Goal: Transaction & Acquisition: Obtain resource

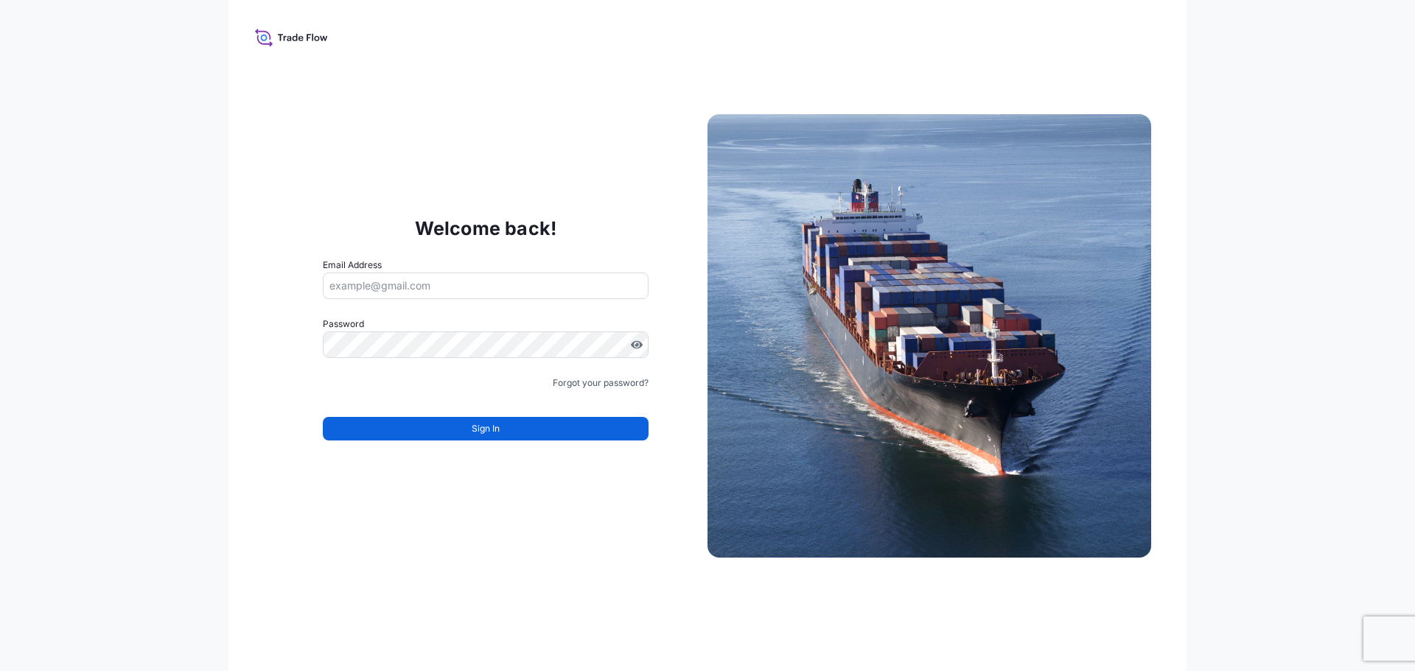
type input "gunther.verleysen@bdpint.com"
drag, startPoint x: 1234, startPoint y: 128, endPoint x: 1058, endPoint y: 1, distance: 216.0
click at [1234, 128] on div "Welcome back! Email Address gunther.verleysen@bdpint.com Password Must include:…" at bounding box center [707, 335] width 1415 height 671
drag, startPoint x: 1241, startPoint y: 70, endPoint x: 1240, endPoint y: 61, distance: 9.0
click at [1240, 61] on div "Welcome back! Email Address gunther.verleysen@bdpint.com Password Must include:…" at bounding box center [707, 335] width 1415 height 671
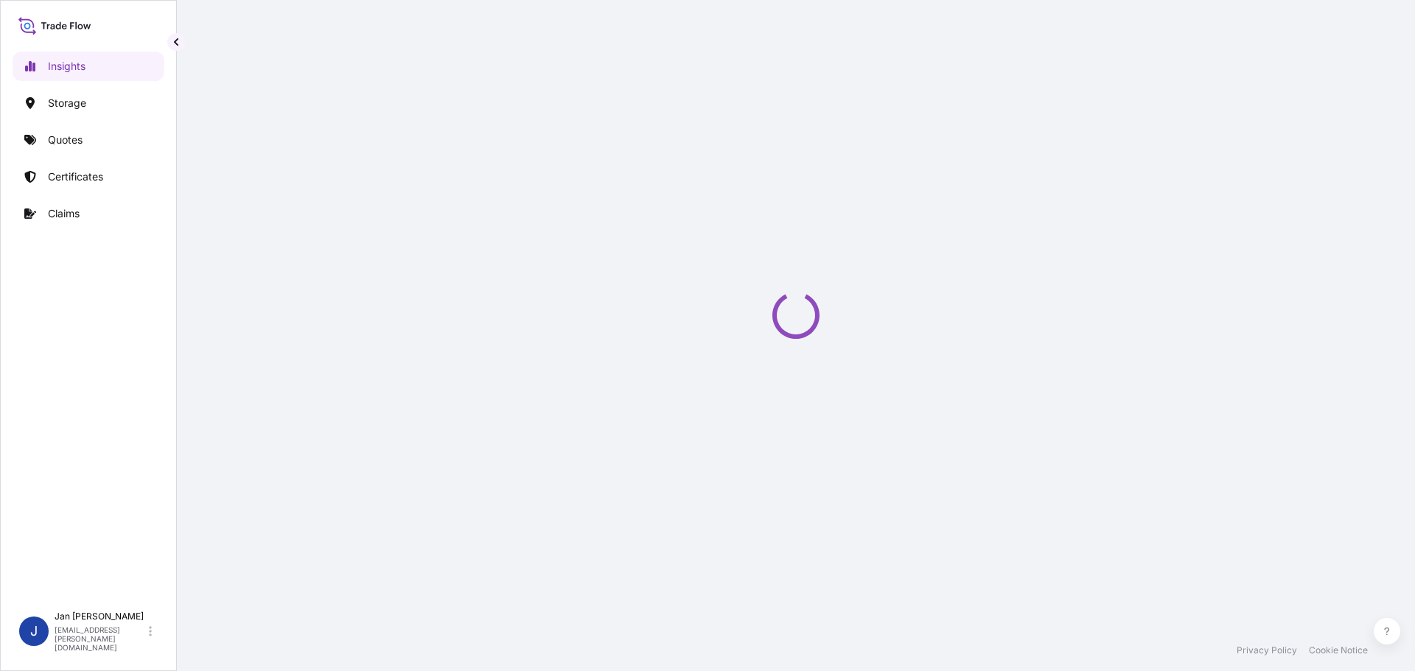
select select "2025"
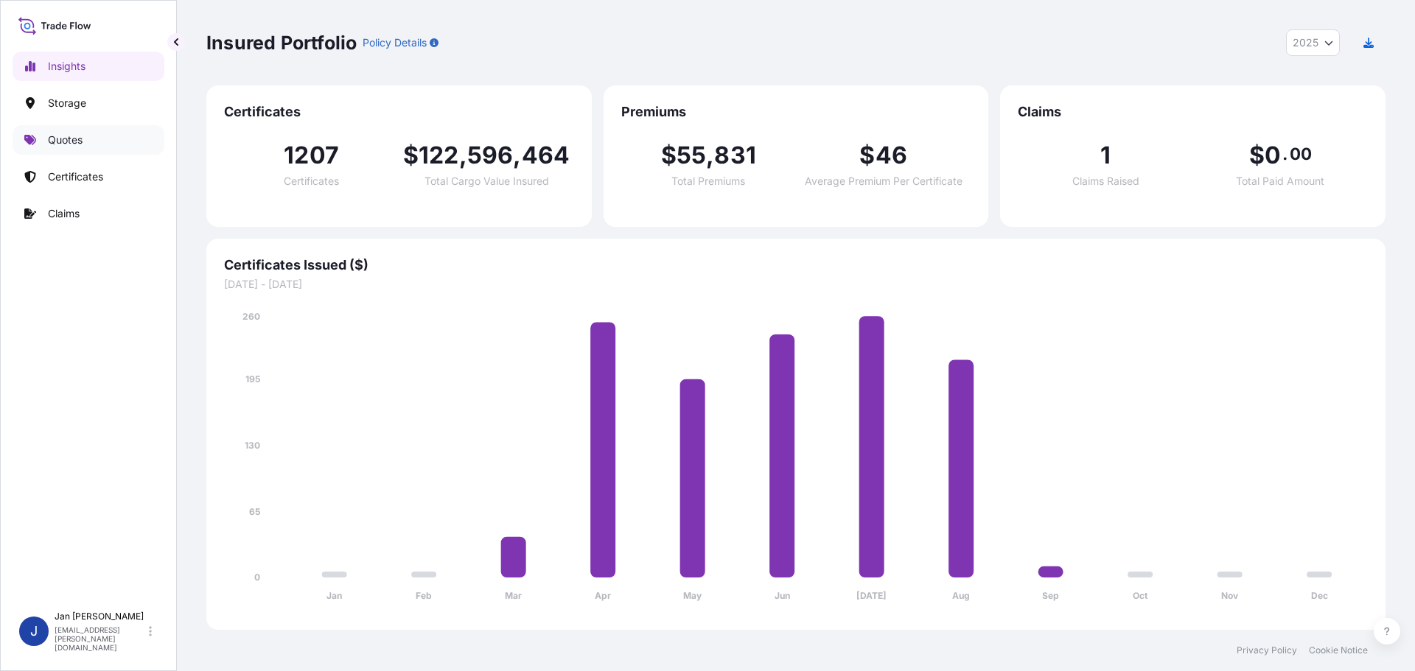
click at [83, 133] on link "Quotes" at bounding box center [89, 139] width 152 height 29
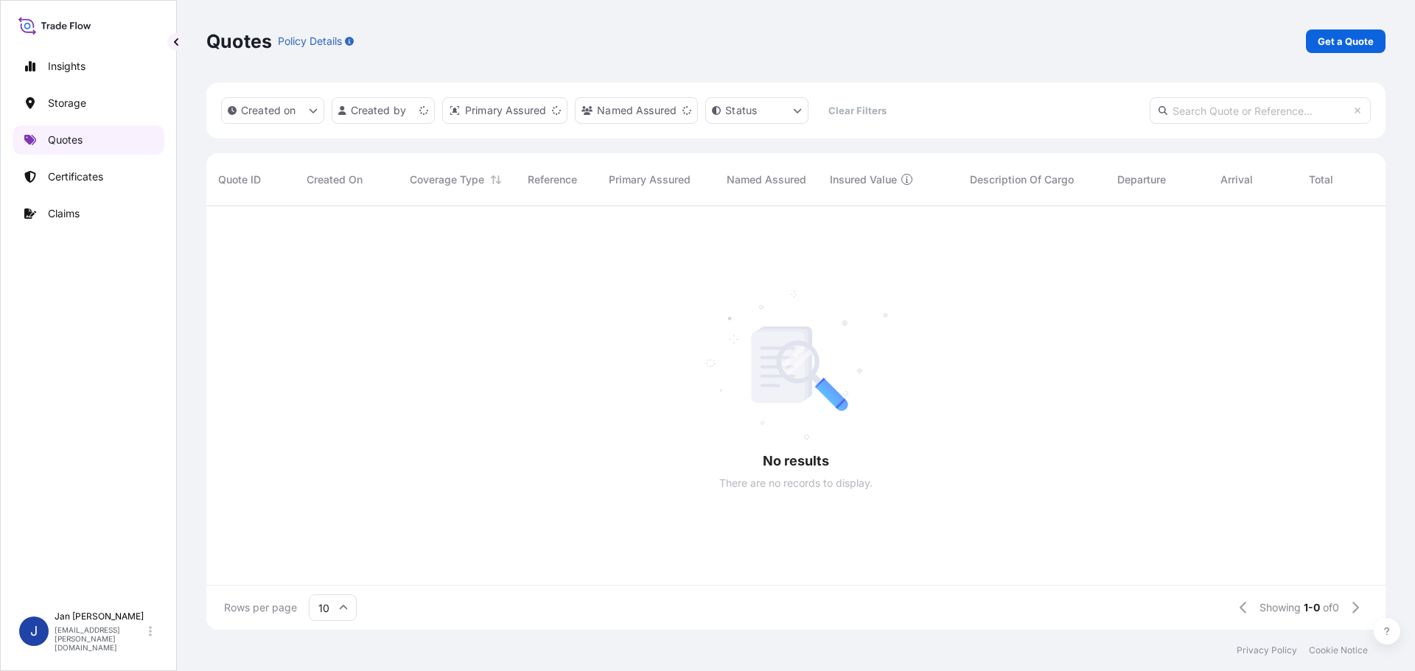
scroll to position [12, 12]
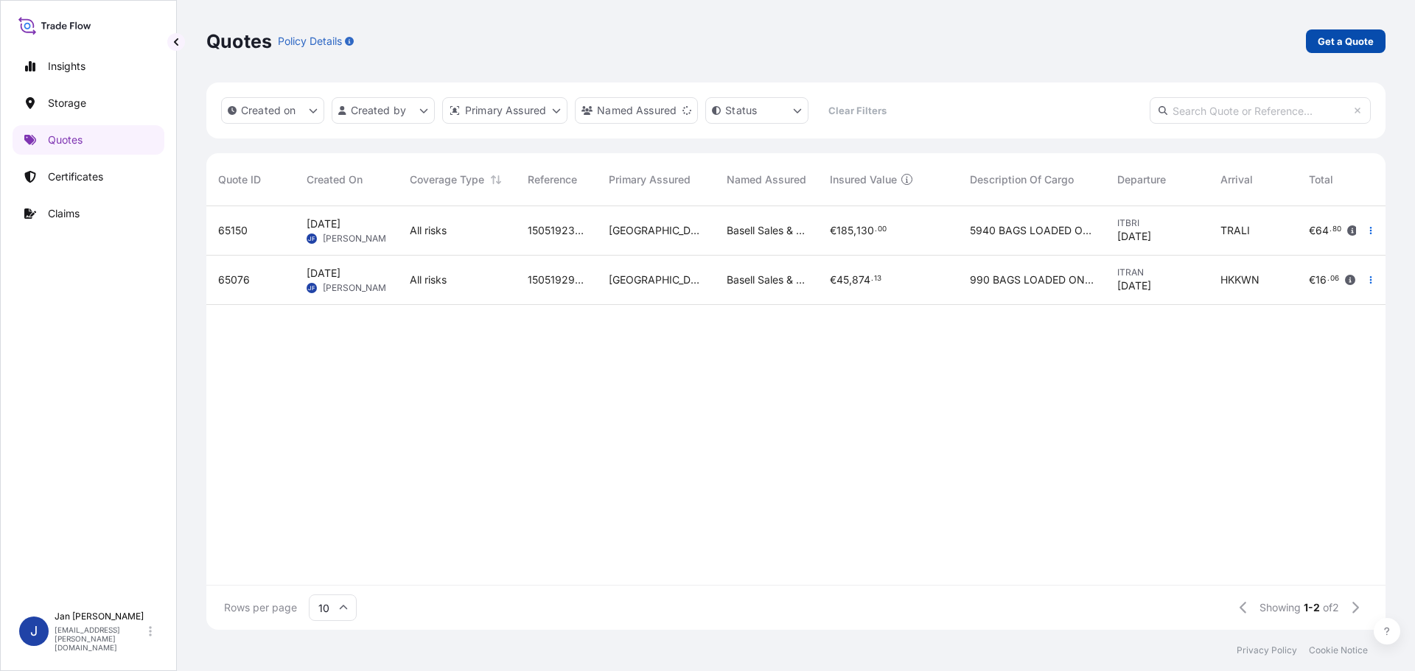
click at [1345, 31] on link "Get a Quote" at bounding box center [1346, 41] width 80 height 24
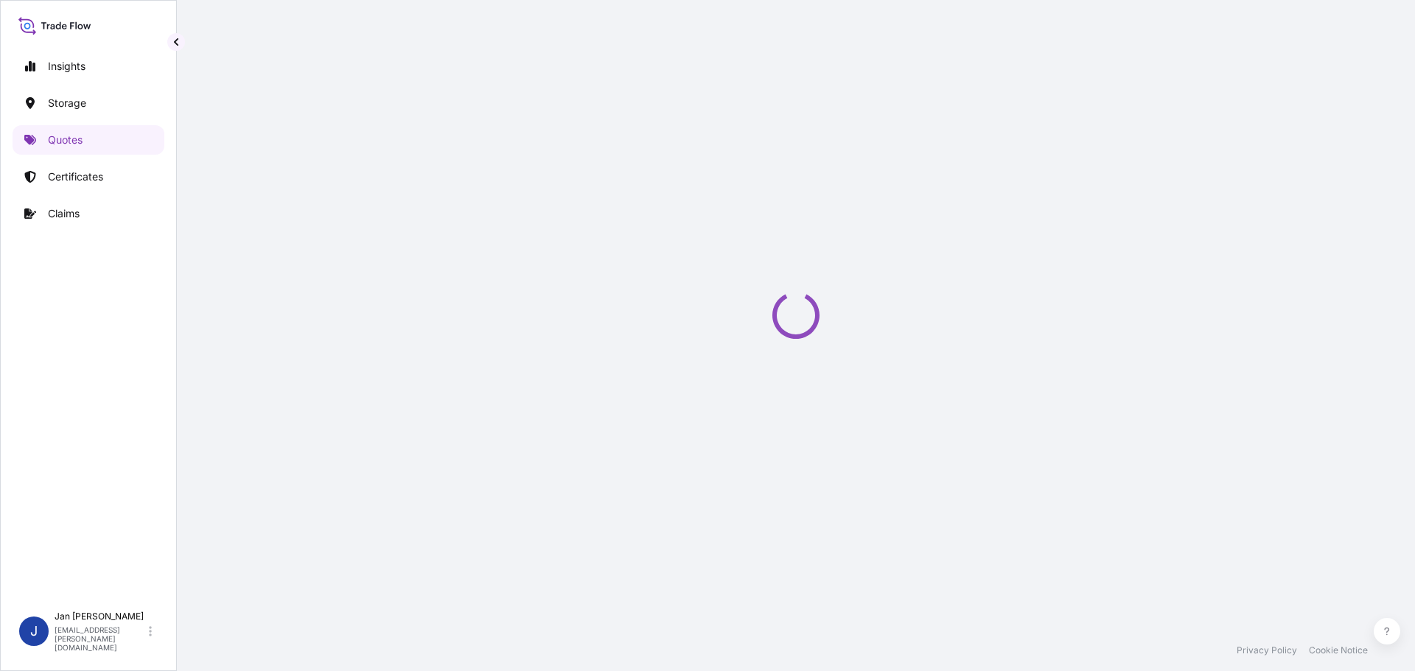
select select "Water"
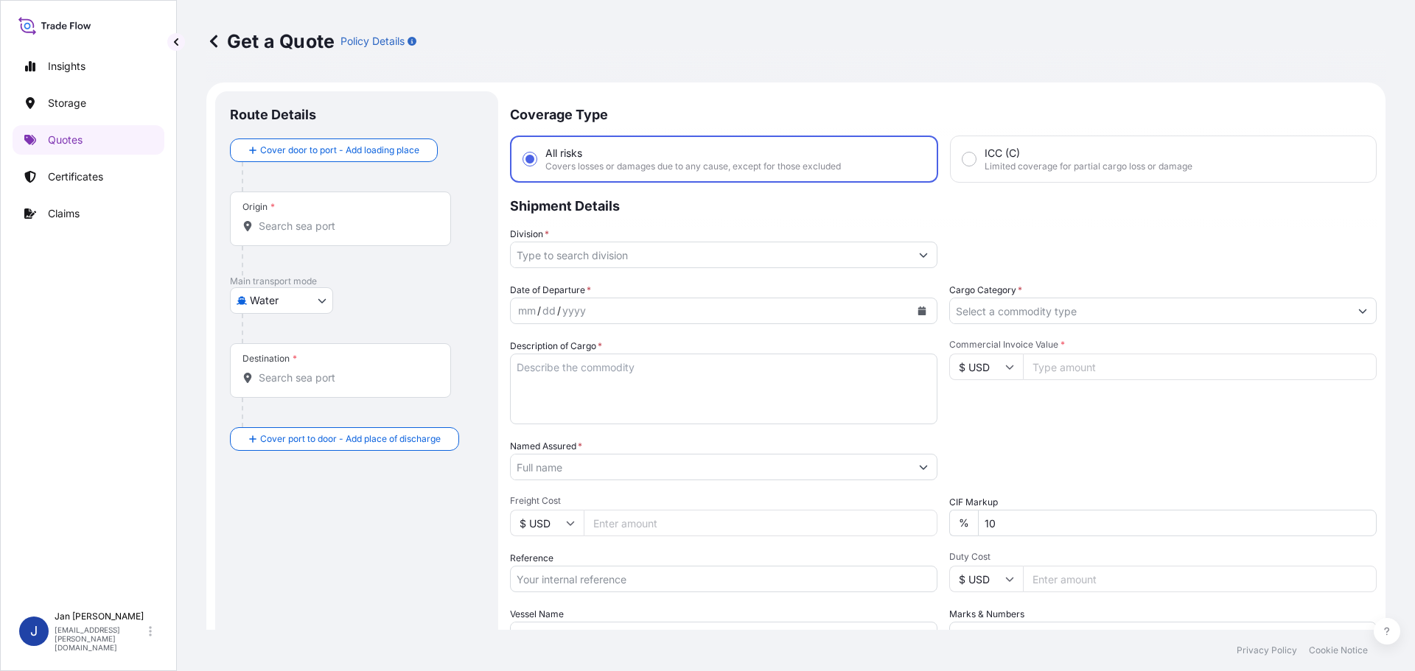
scroll to position [24, 0]
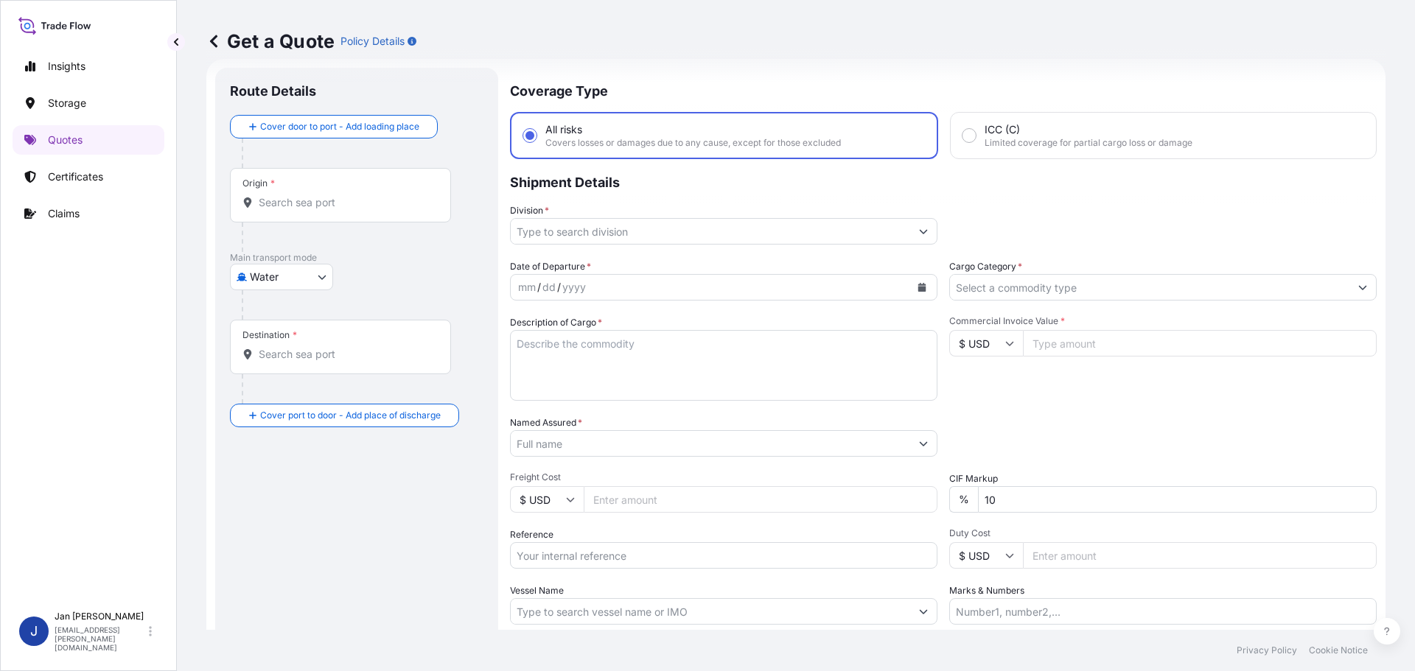
click at [287, 213] on div "Origin *" at bounding box center [340, 195] width 221 height 55
click at [287, 210] on input "Origin *" at bounding box center [346, 202] width 174 height 15
paste input "FOS SUR MER"
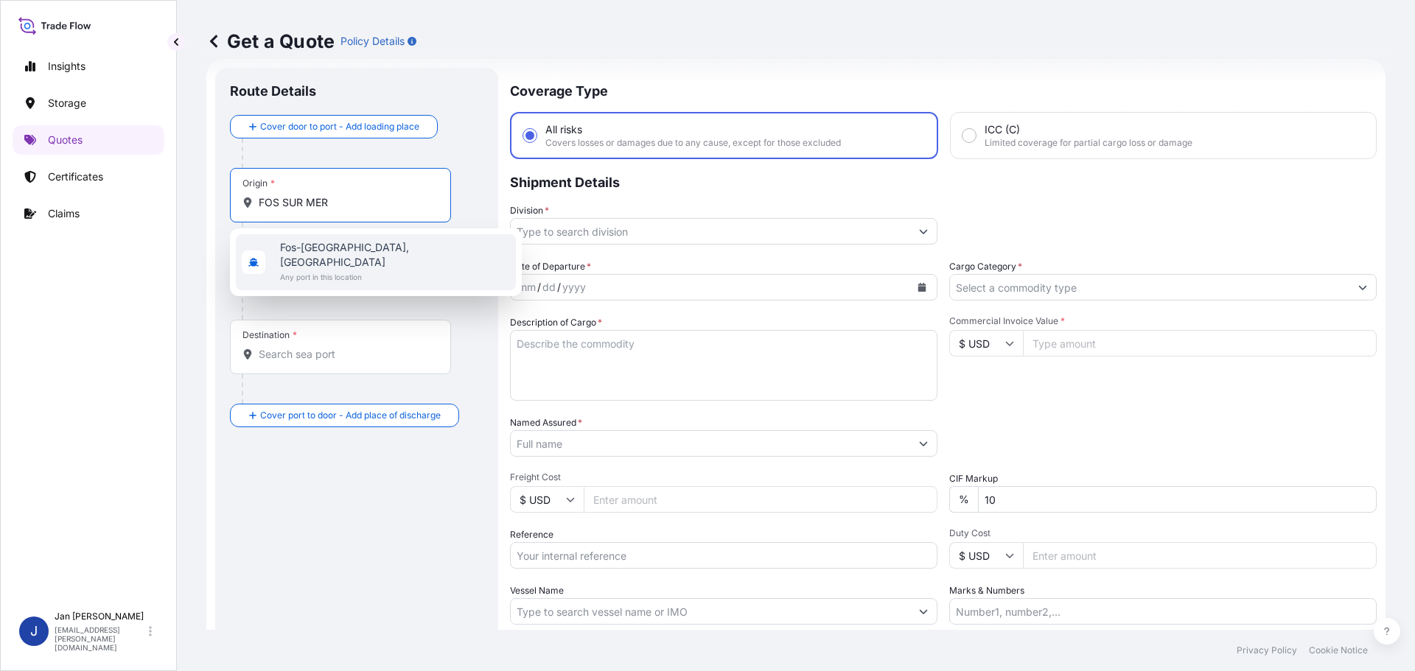
click at [299, 238] on div "[GEOGRAPHIC_DATA], [GEOGRAPHIC_DATA] Any port in this location" at bounding box center [376, 262] width 280 height 56
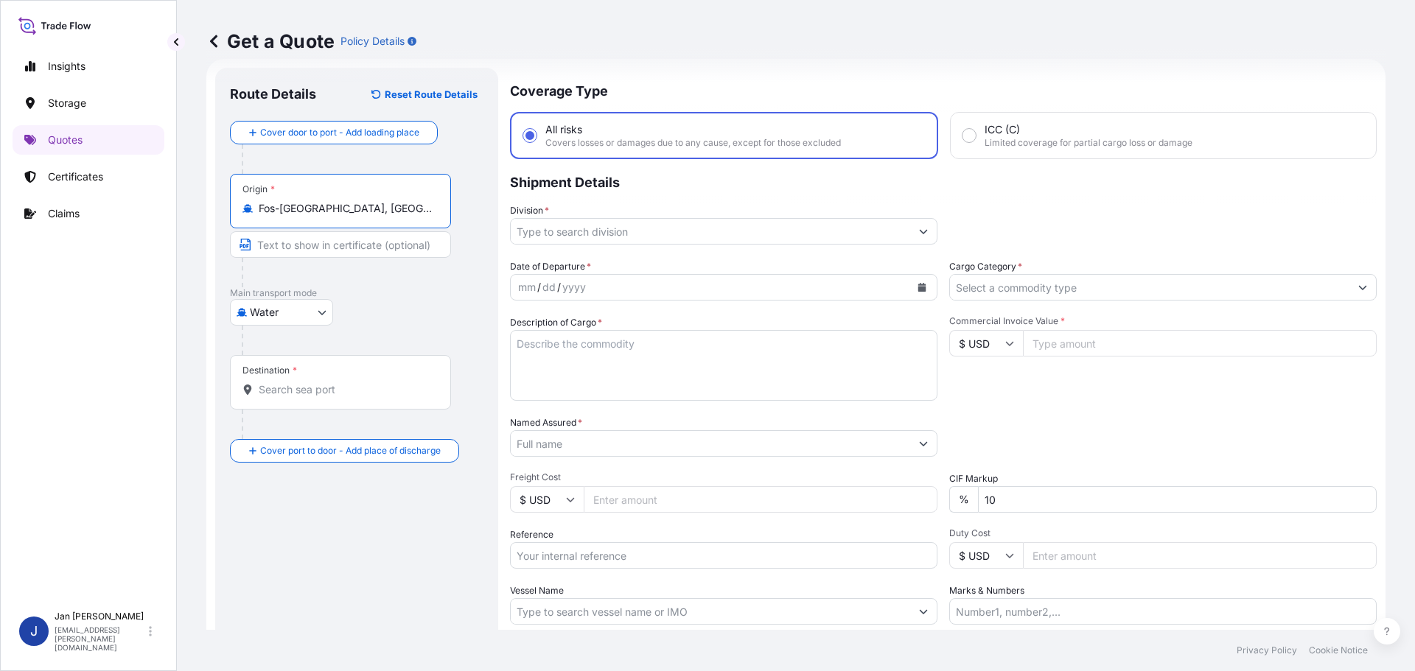
type input "Fos-[GEOGRAPHIC_DATA], [GEOGRAPHIC_DATA]"
click at [357, 388] on input "Destination *" at bounding box center [346, 390] width 174 height 15
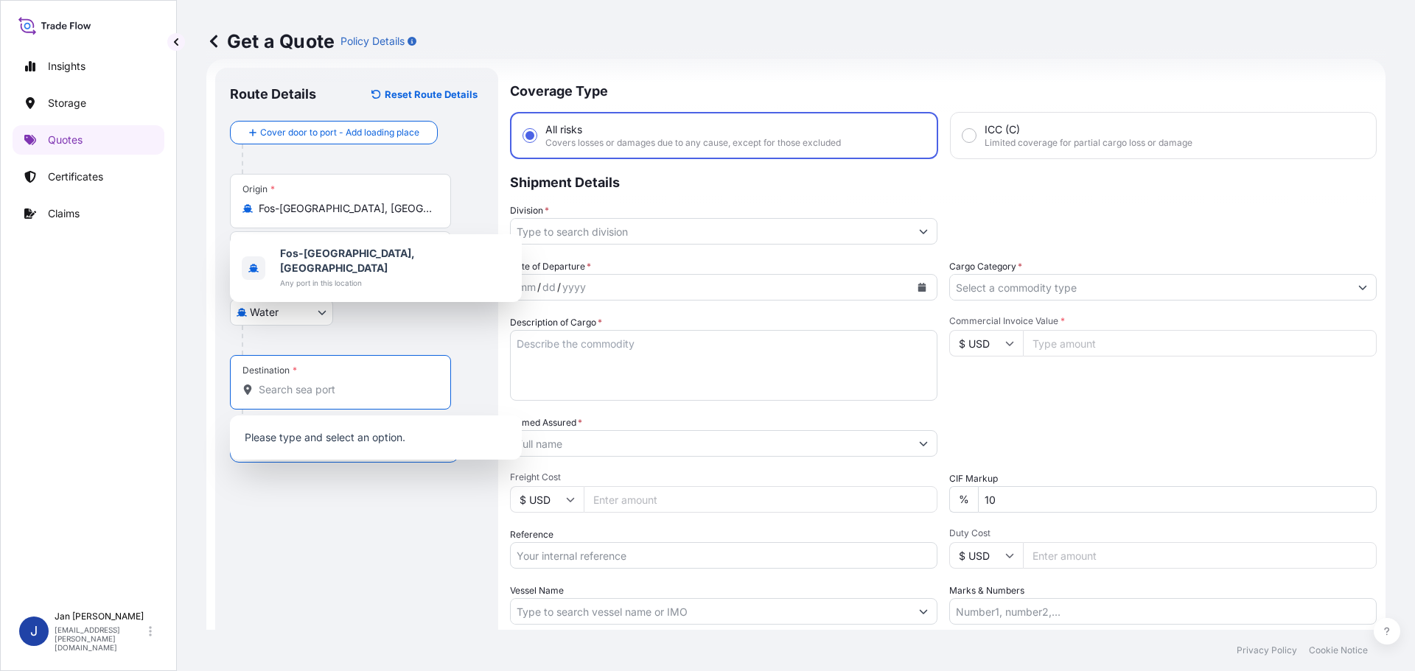
paste input "[GEOGRAPHIC_DATA], [GEOGRAPHIC_DATA]"
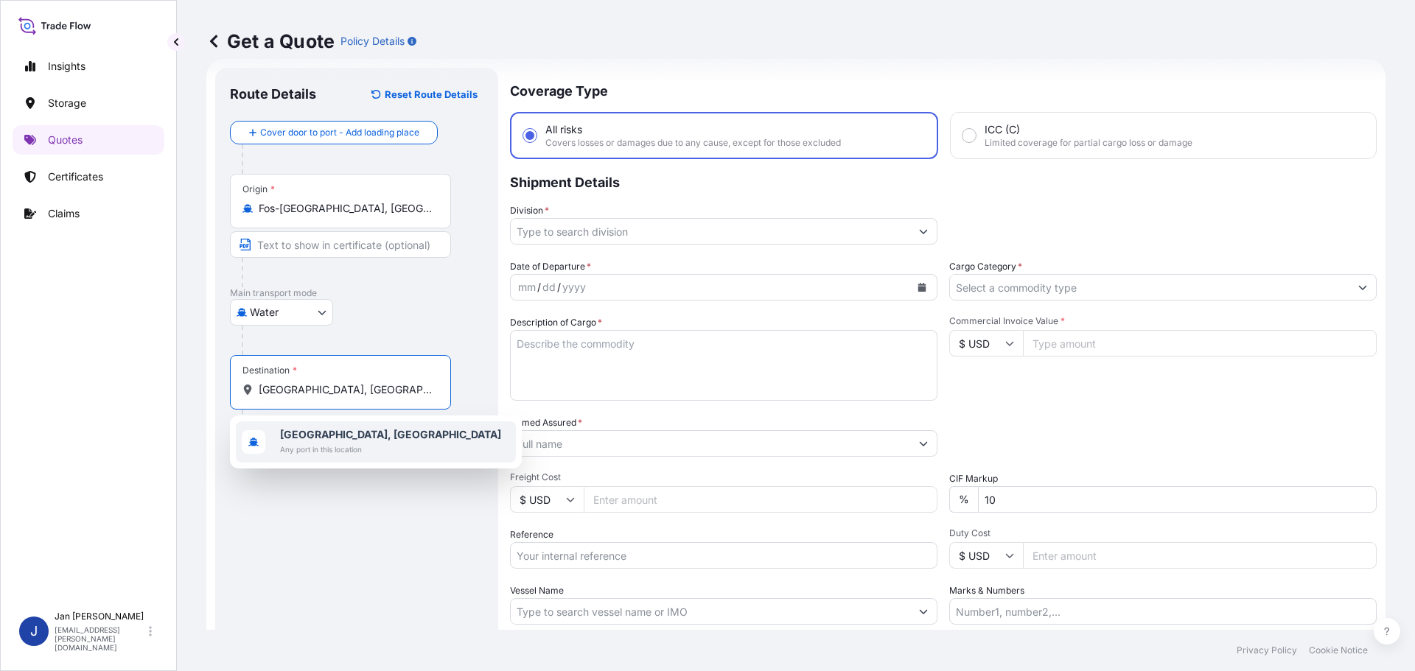
click at [322, 425] on div "[GEOGRAPHIC_DATA], [GEOGRAPHIC_DATA] Any port in this location" at bounding box center [376, 442] width 280 height 41
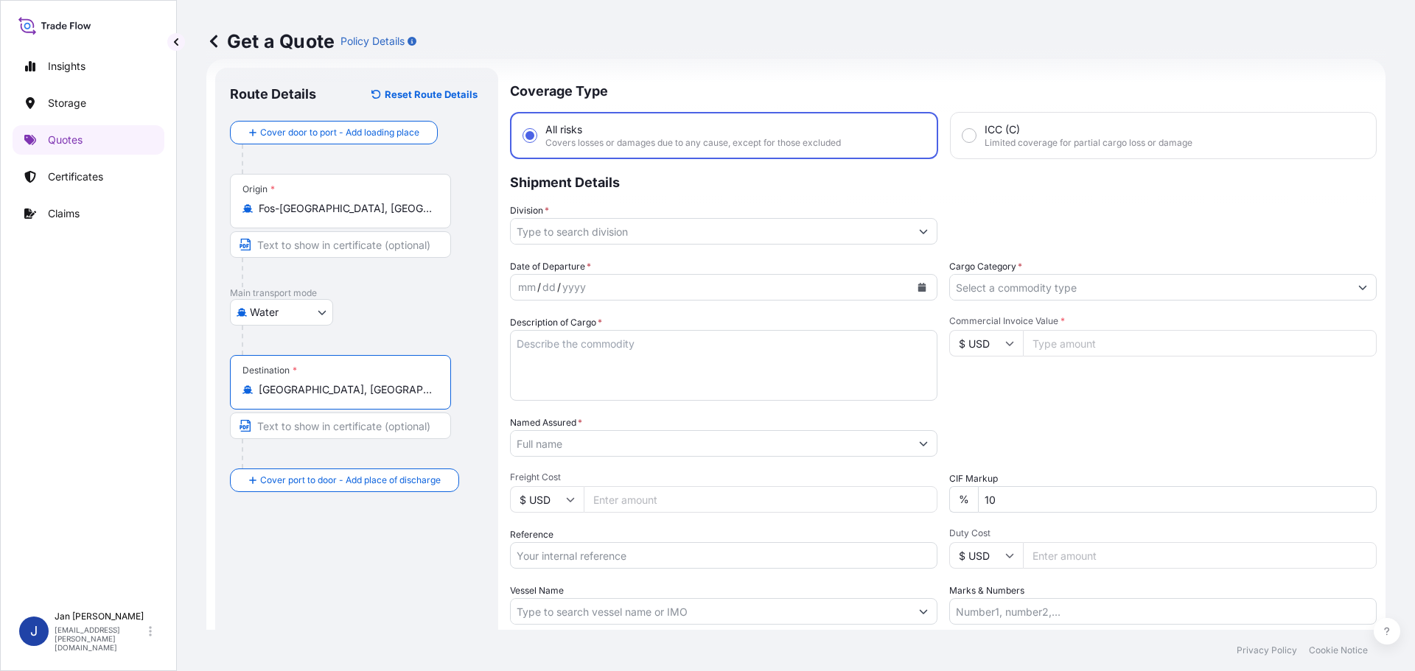
type input "[GEOGRAPHIC_DATA], [GEOGRAPHIC_DATA]"
click at [1033, 220] on div "Division *" at bounding box center [943, 223] width 867 height 41
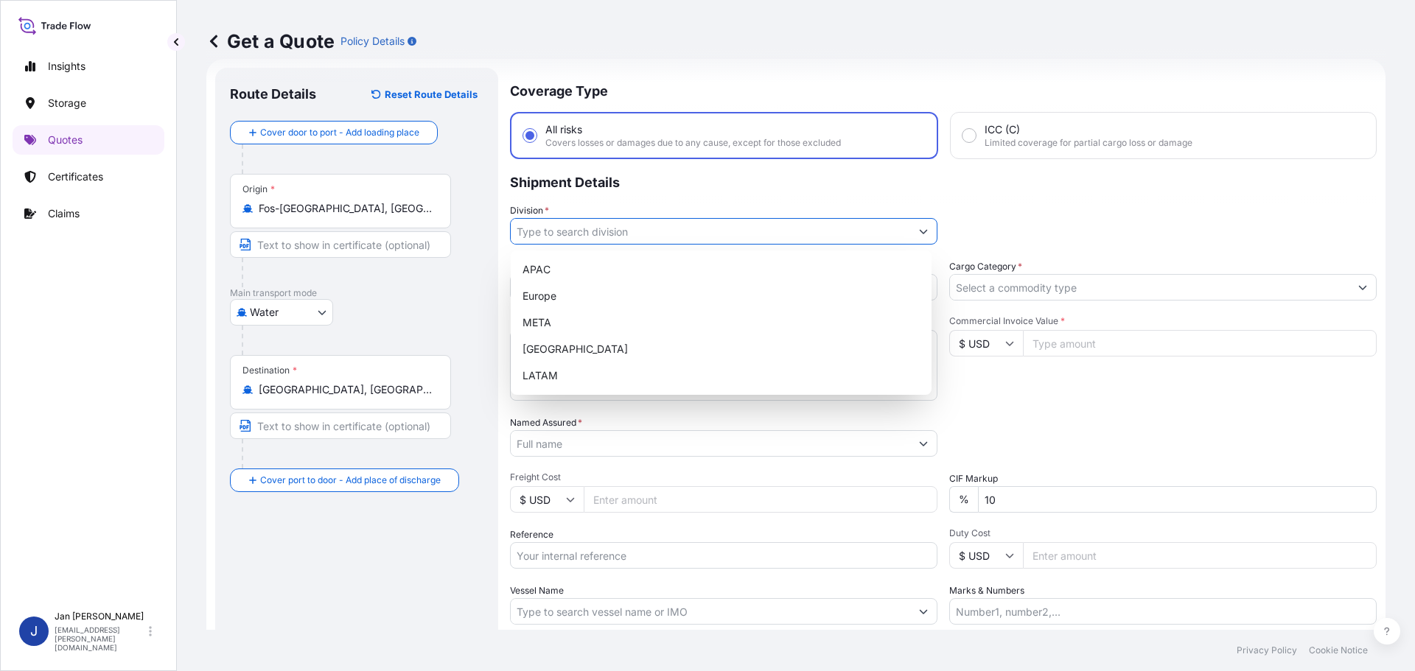
click at [696, 231] on input "Division *" at bounding box center [710, 231] width 399 height 27
click at [560, 296] on div "Europe" at bounding box center [721, 296] width 409 height 27
type input "Europe"
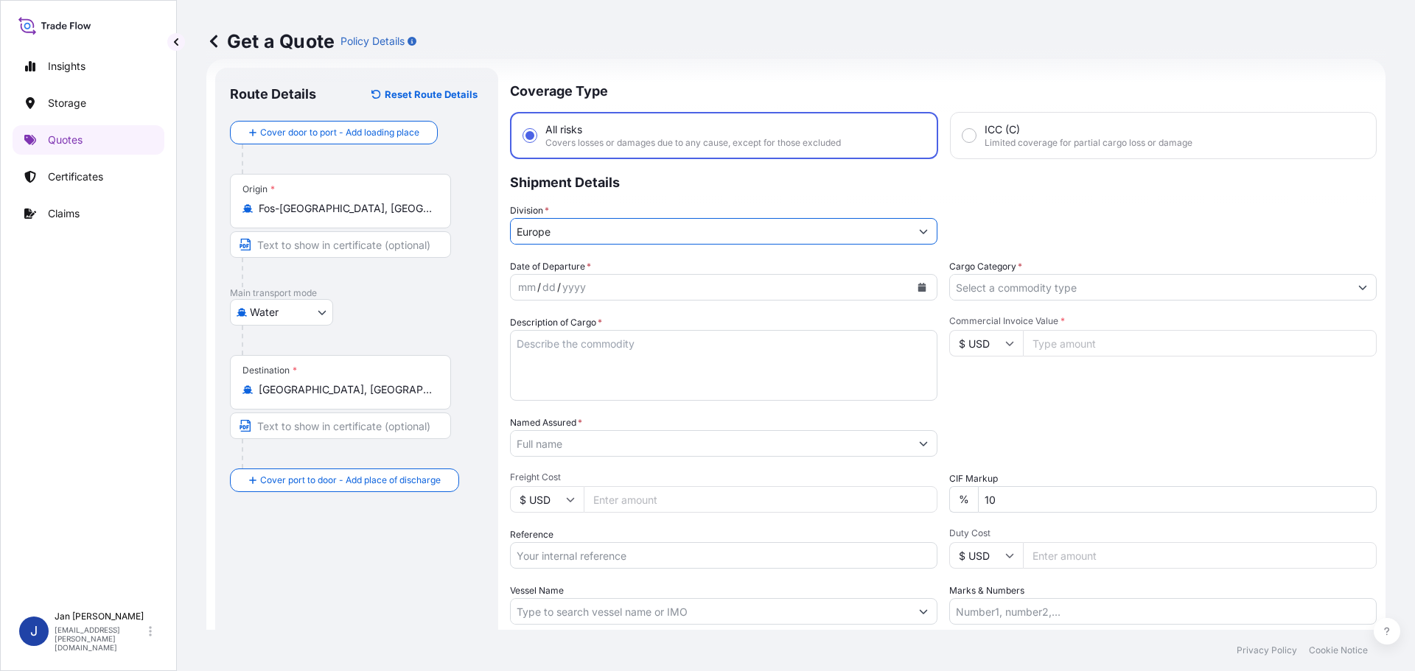
click at [1142, 299] on input "Cargo Category *" at bounding box center [1149, 287] width 399 height 27
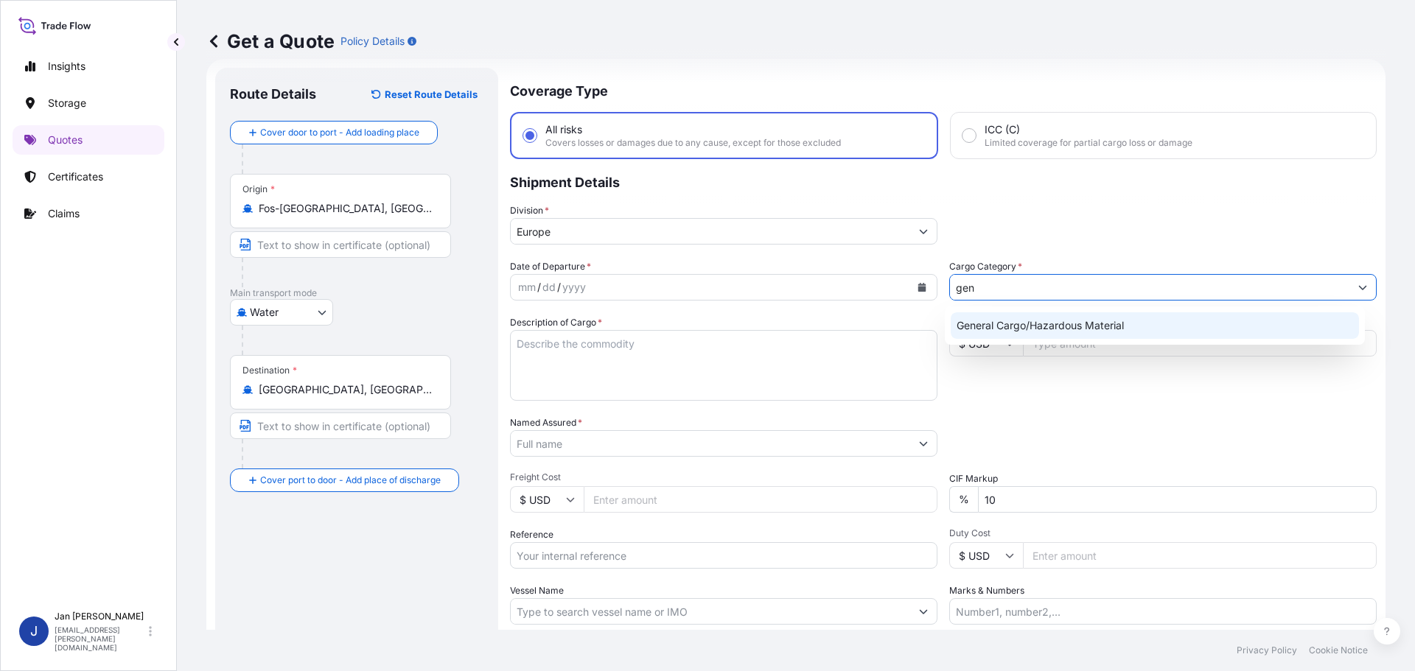
click at [1141, 331] on div "General Cargo/Hazardous Material" at bounding box center [1155, 326] width 409 height 27
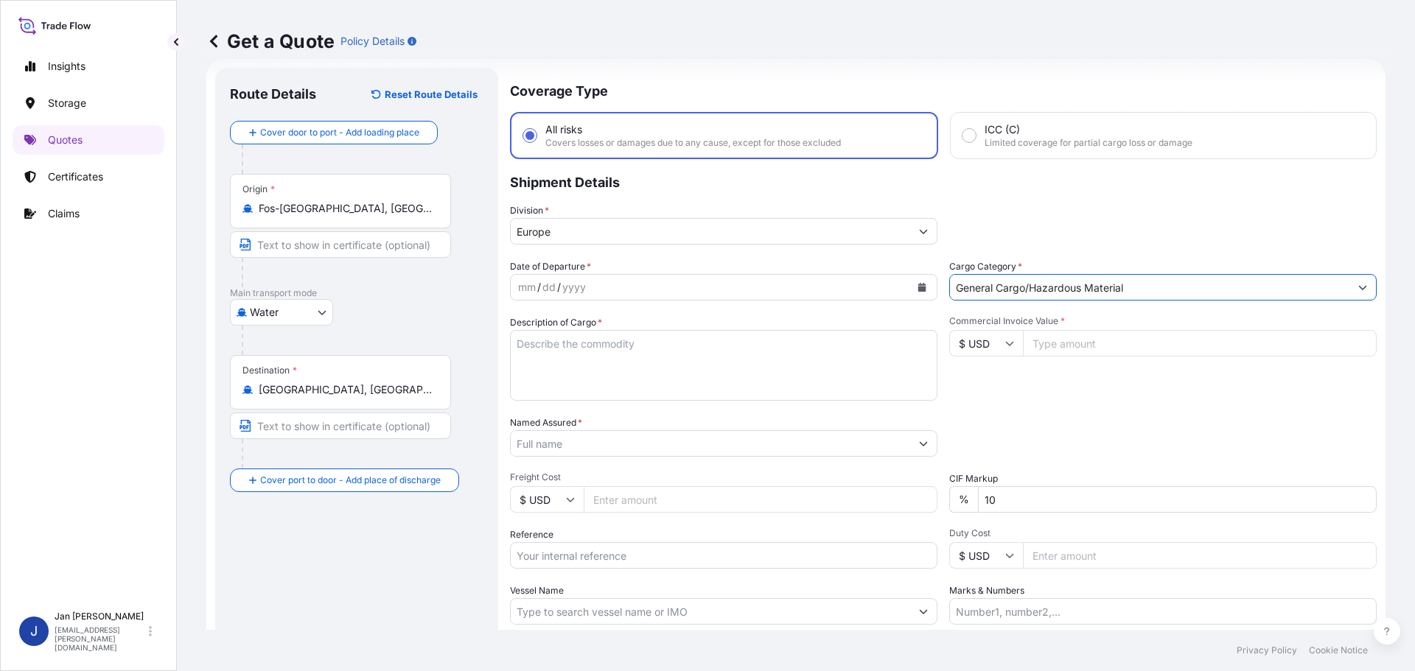
type input "General Cargo/Hazardous Material"
click at [1125, 222] on div "Division * [GEOGRAPHIC_DATA]" at bounding box center [943, 223] width 867 height 41
click at [615, 568] on input "Reference" at bounding box center [723, 555] width 427 height 27
paste input "1187421357"
type input "1187421357"
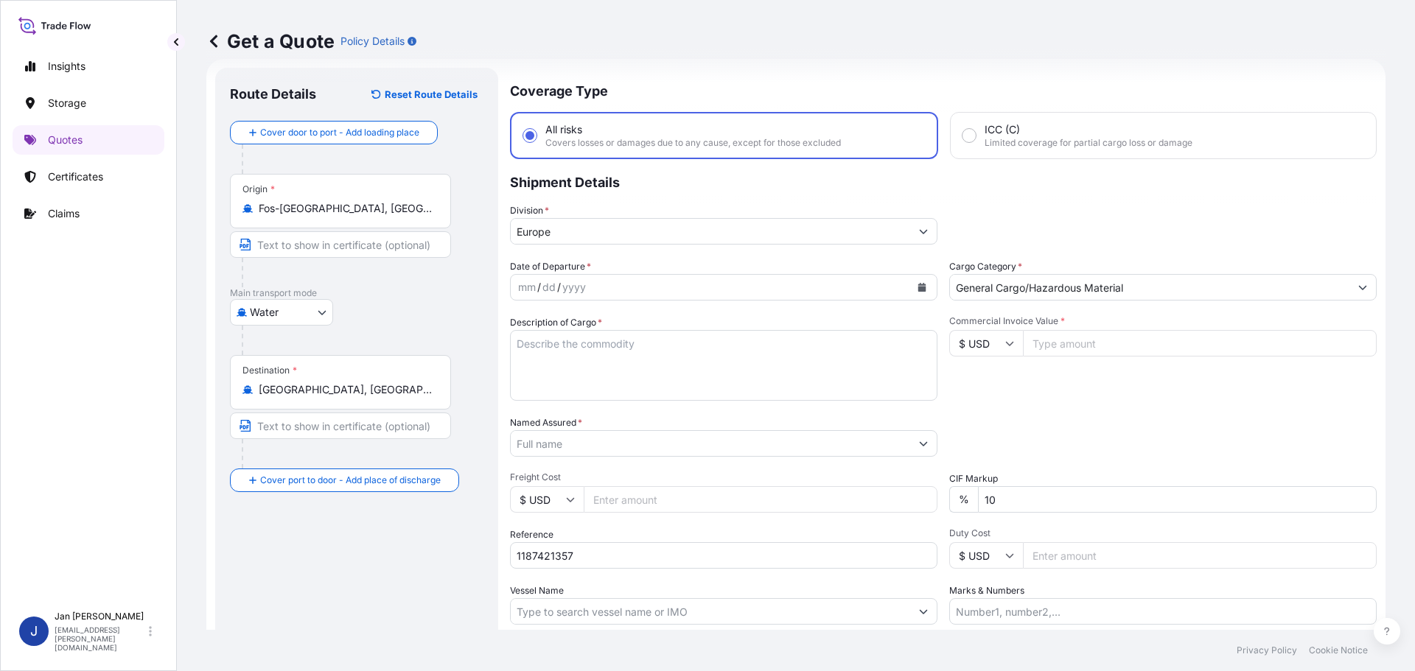
click at [611, 539] on div "Reference 1187421357" at bounding box center [723, 548] width 427 height 41
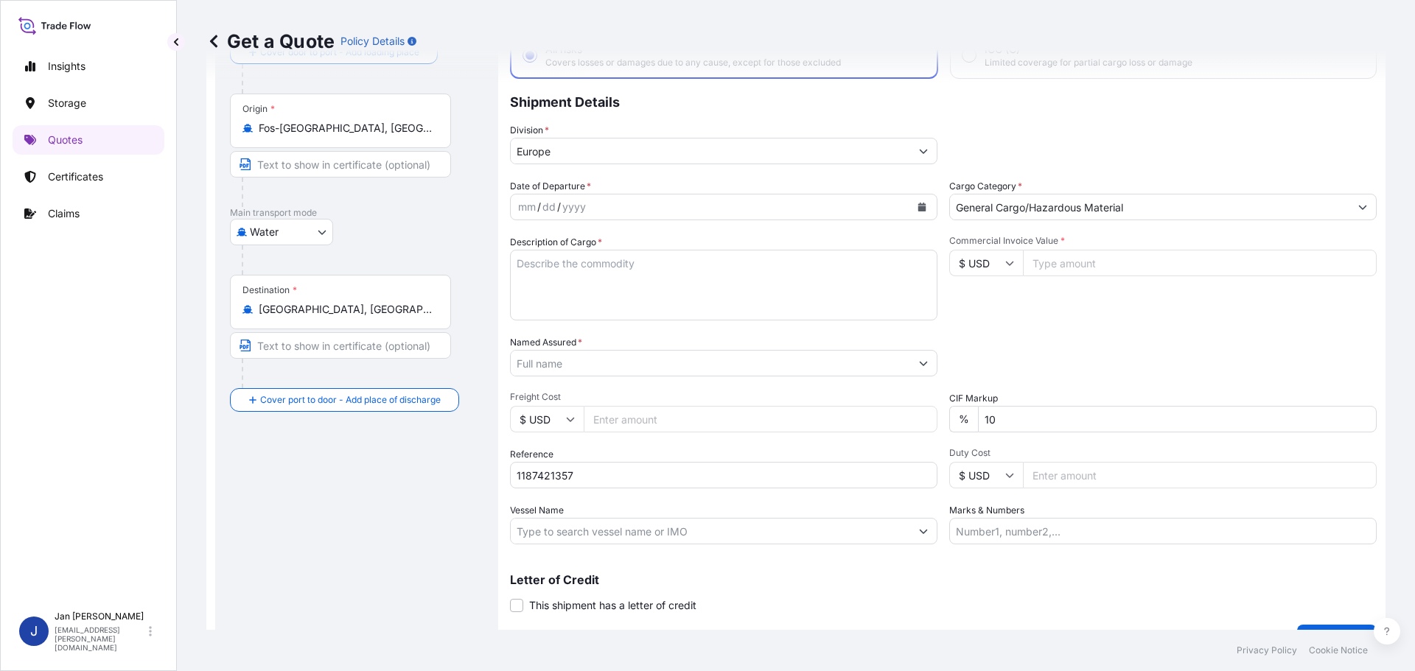
scroll to position [137, 0]
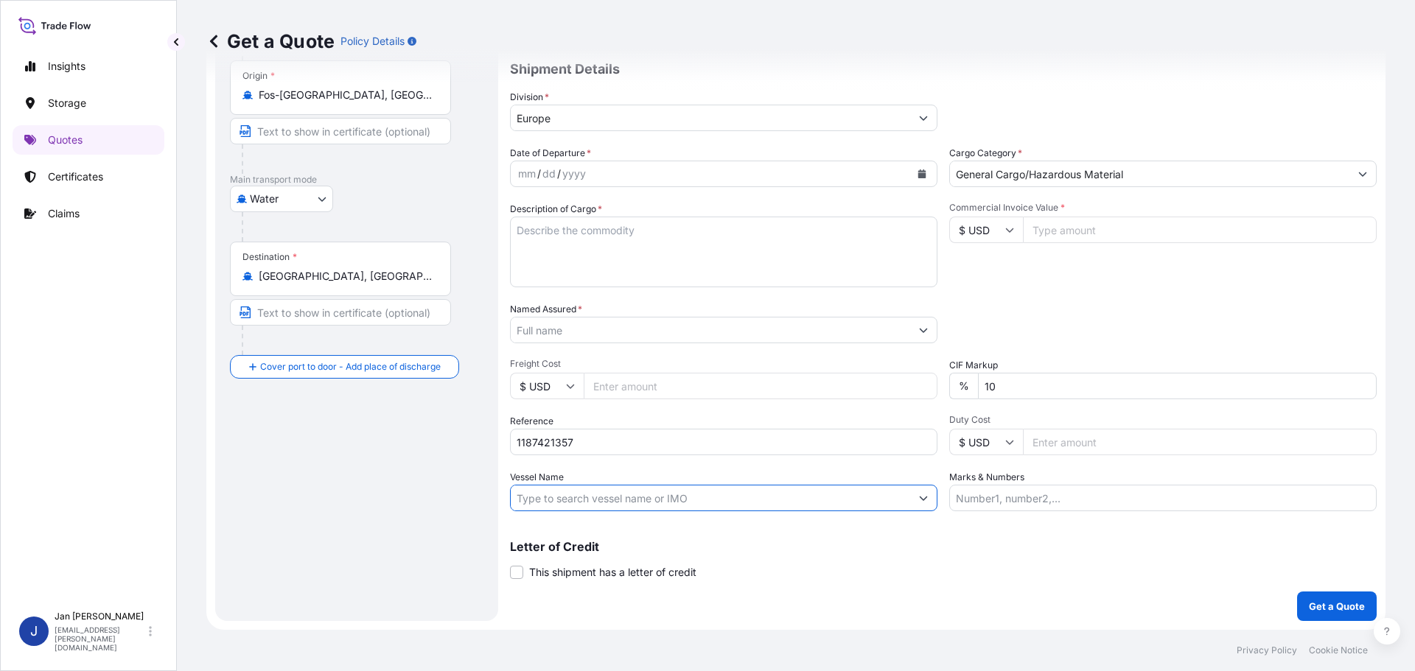
click at [604, 500] on input "Vessel Name" at bounding box center [710, 498] width 399 height 27
paste input "MSC BANU III"
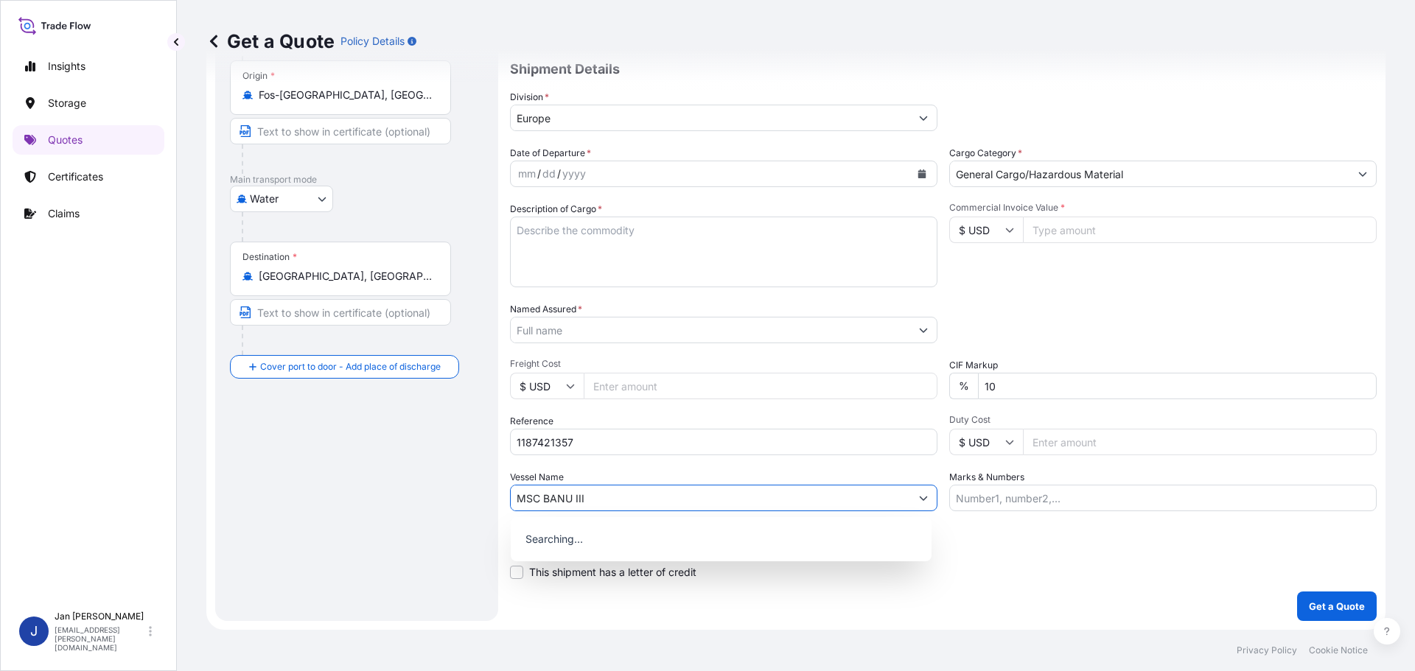
type input "MSC BANU III"
click at [1011, 310] on div "Packing Category Type to search a container mode Please select a primary mode o…" at bounding box center [1162, 322] width 427 height 41
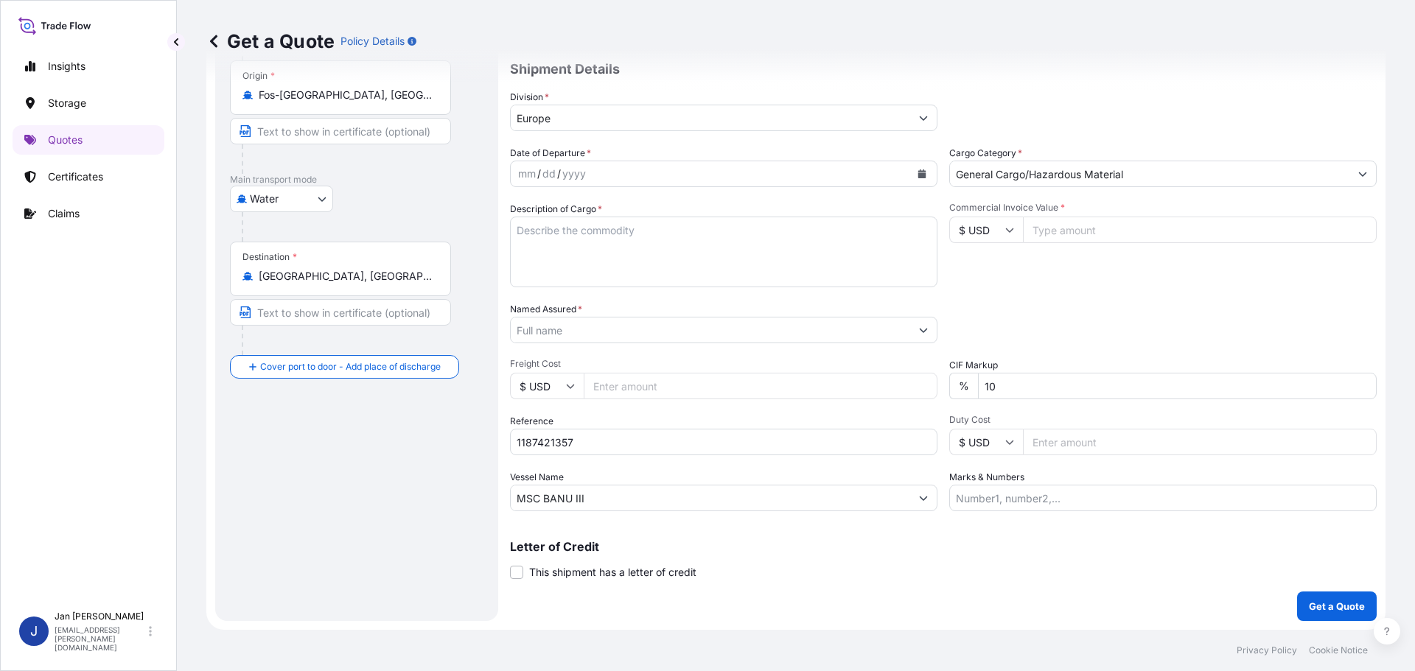
click at [653, 350] on div "Date of Departure * mm / dd / yyyy Cargo Category * General Cargo/Hazardous Mat…" at bounding box center [943, 329] width 867 height 366
click at [649, 337] on input "Named Assured *" at bounding box center [710, 330] width 399 height 27
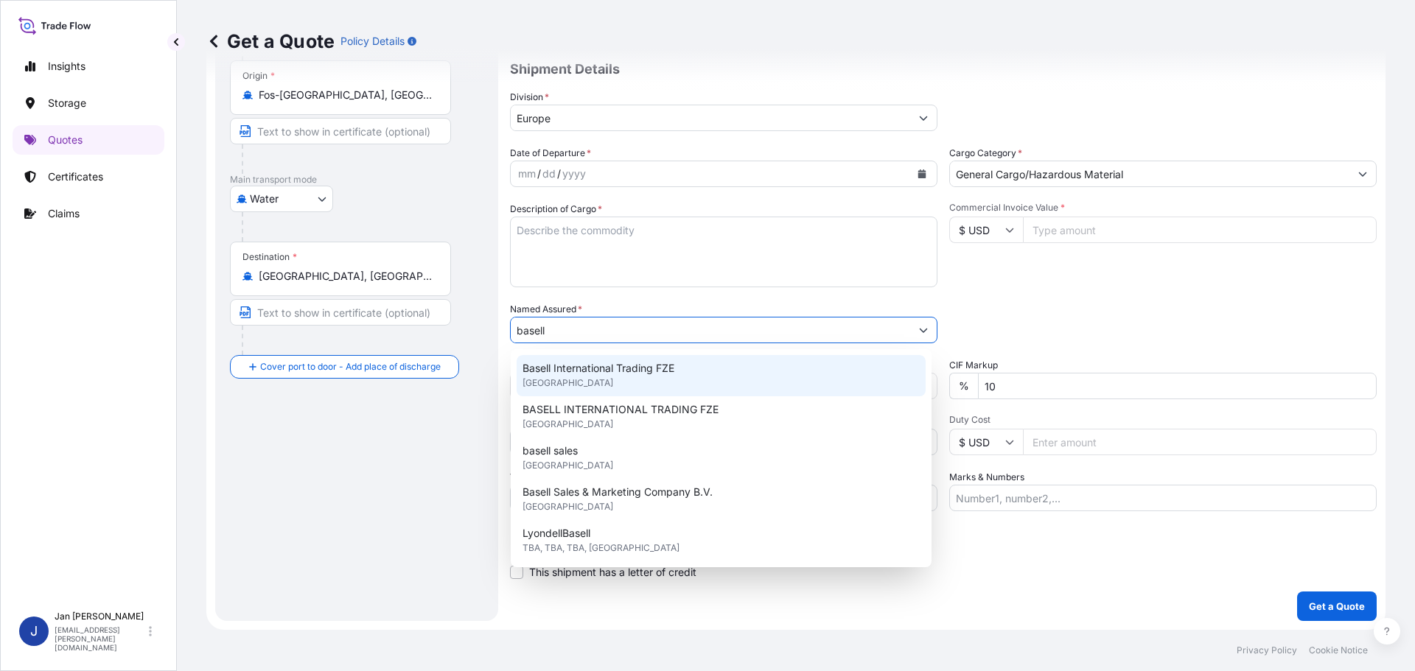
click at [587, 380] on span "[GEOGRAPHIC_DATA]" at bounding box center [568, 383] width 91 height 15
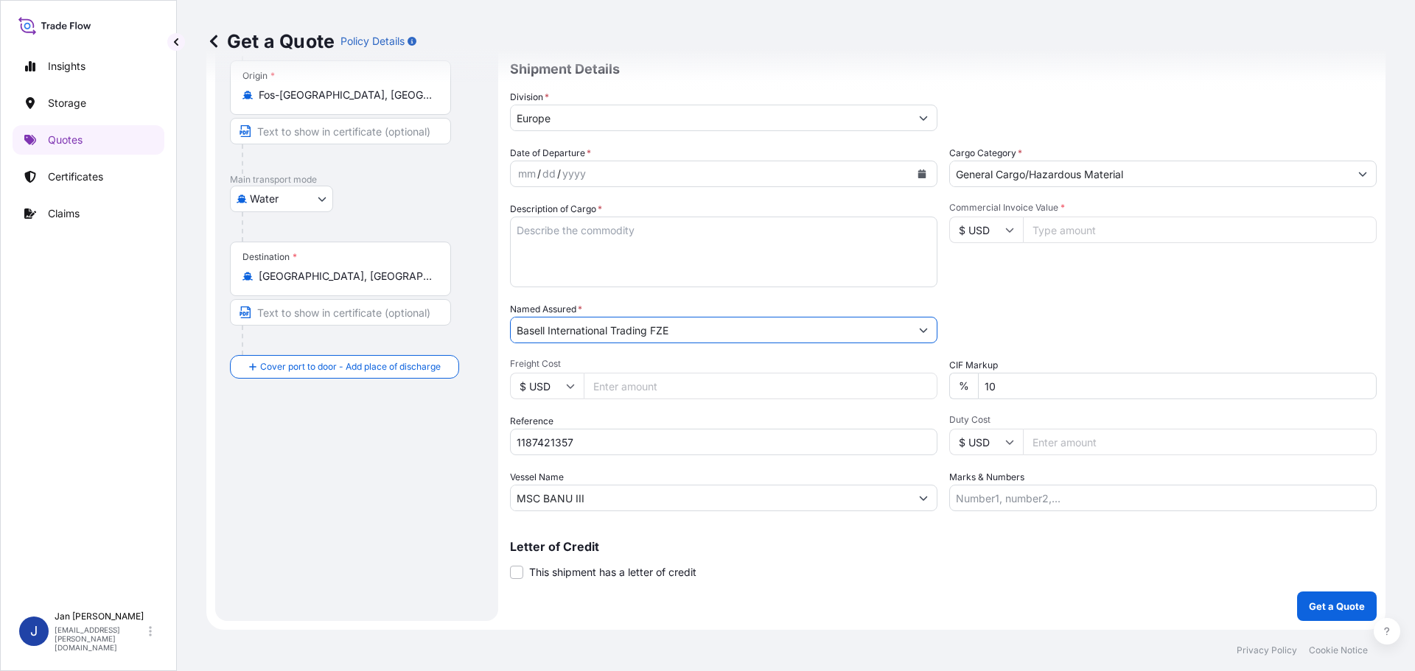
type input "Basell International Trading FZE"
click at [1157, 290] on div "Date of Departure * mm / dd / yyyy Cargo Category * General Cargo/Hazardous Mat…" at bounding box center [943, 329] width 867 height 366
click at [920, 173] on icon "Calendar" at bounding box center [922, 174] width 8 height 9
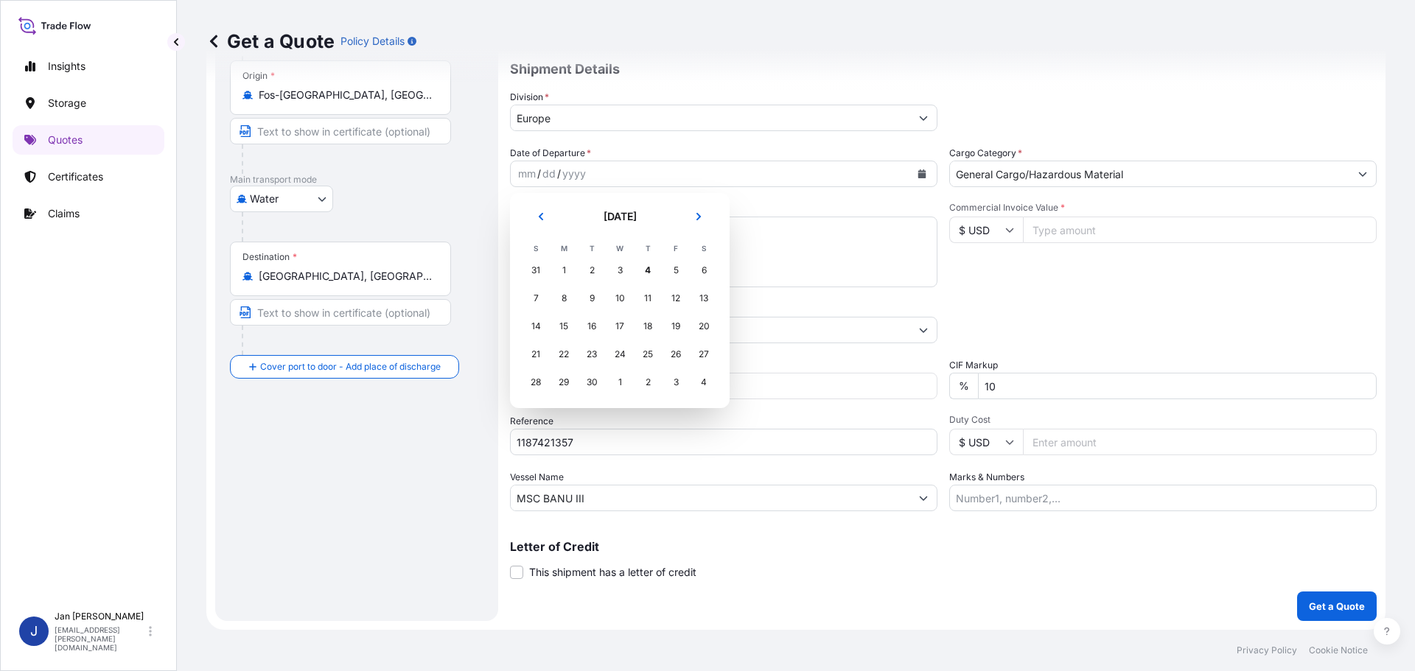
click at [538, 227] on button "Previous" at bounding box center [541, 217] width 32 height 24
click at [558, 322] on div "11" at bounding box center [564, 326] width 27 height 27
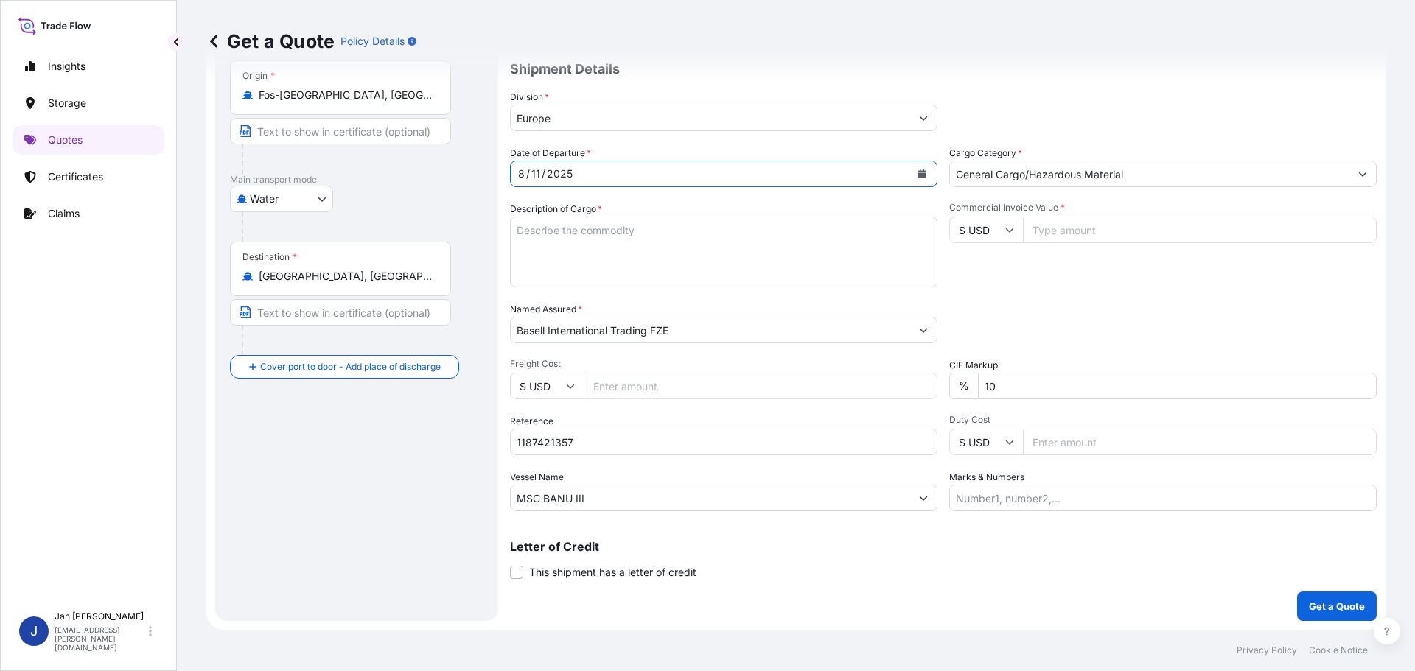
click at [1242, 280] on div "Commercial Invoice Value * $ USD" at bounding box center [1162, 244] width 427 height 85
click at [567, 240] on textarea "Description of Cargo *" at bounding box center [723, 252] width 427 height 71
paste textarea "POLYETHYLENE 3960 BAGS LOADED ONTO 72 PALLETS LOADED INTO 4 40' HIGH CUBE CONTA…"
type textarea "POLYETHYLENE 3960 BAGS LOADED ONTO 72 PALLETS LOADED INTO 4 40' HIGH CUBE CONTA…"
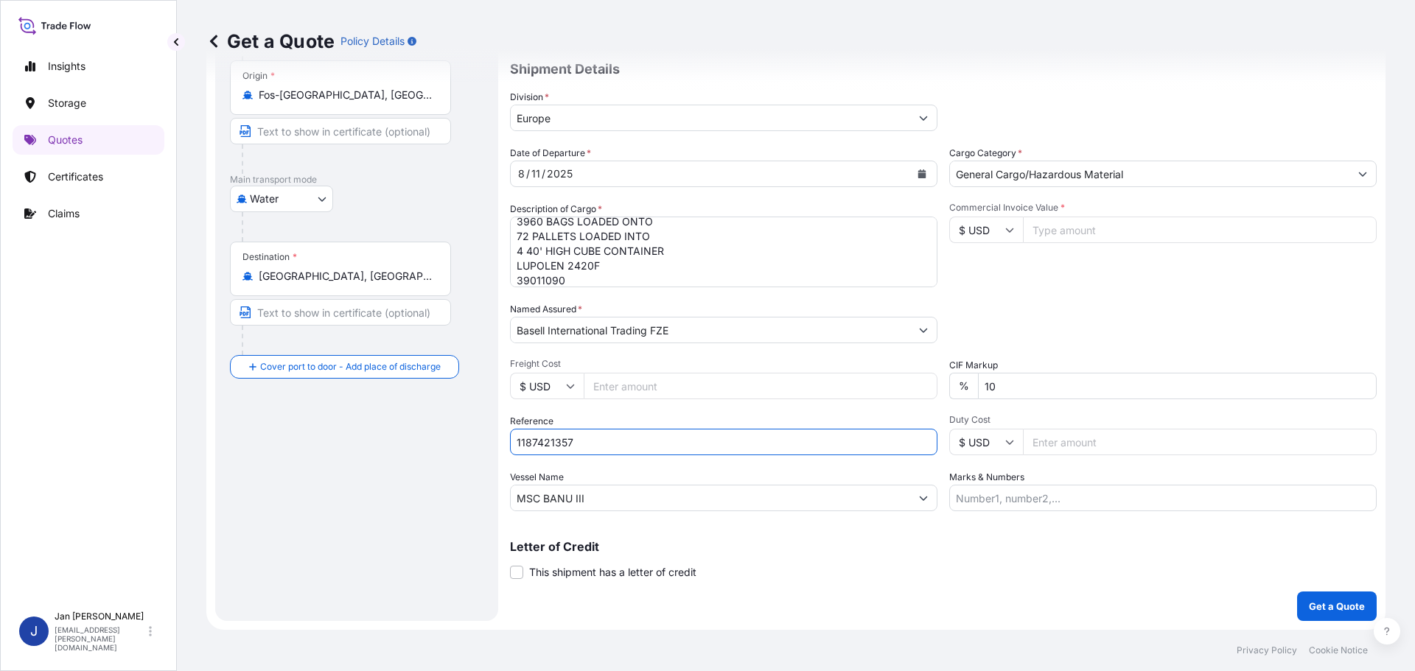
click at [705, 453] on input "1187421357" at bounding box center [723, 442] width 427 height 27
paste input "5013168632 / 5013174492 / 304240544"
type input "1187421357 / 5013168632 / 5013174492 / 304240544"
click at [1148, 279] on div "Commercial Invoice Value * $ USD" at bounding box center [1162, 244] width 427 height 85
drag, startPoint x: 677, startPoint y: 359, endPoint x: 682, endPoint y: 371, distance: 12.6
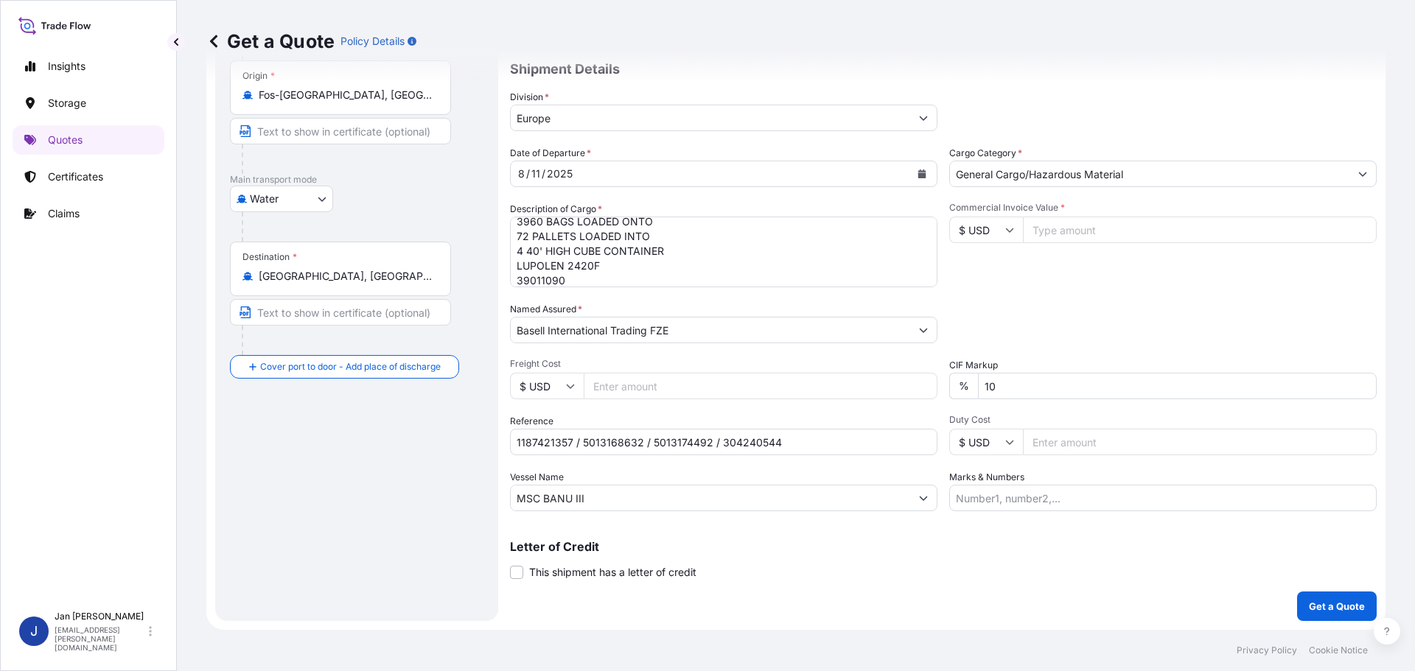
click at [677, 359] on span "Freight Cost" at bounding box center [723, 364] width 427 height 12
click at [677, 373] on input "Freight Cost" at bounding box center [761, 386] width 354 height 27
click at [688, 386] on input "Freight Cost" at bounding box center [761, 386] width 354 height 27
click at [1092, 237] on input "Commercial Invoice Value *" at bounding box center [1200, 230] width 354 height 27
click at [1075, 231] on input "Commercial Invoice Value *" at bounding box center [1200, 230] width 354 height 27
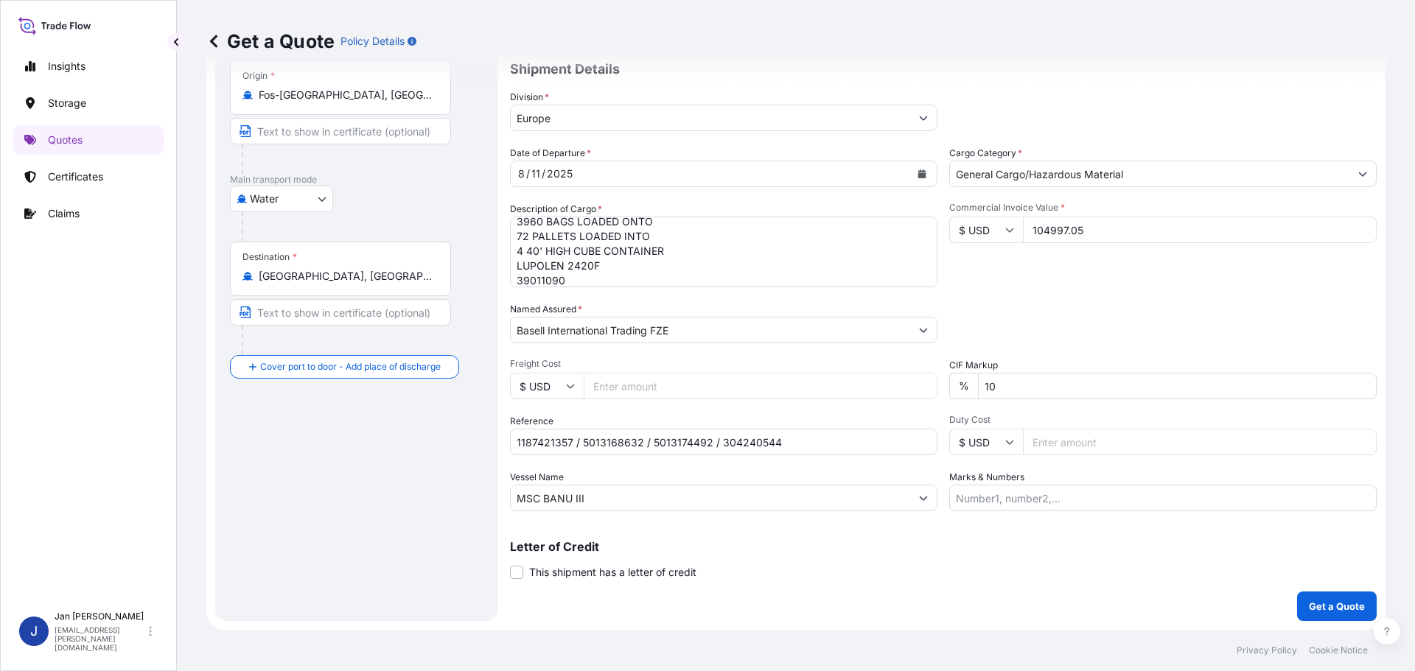
type input "104997.05"
click at [1169, 287] on div "Commercial Invoice Value * $ USD 104997.05" at bounding box center [1162, 244] width 427 height 85
click at [1319, 607] on p "Get a Quote" at bounding box center [1337, 606] width 56 height 15
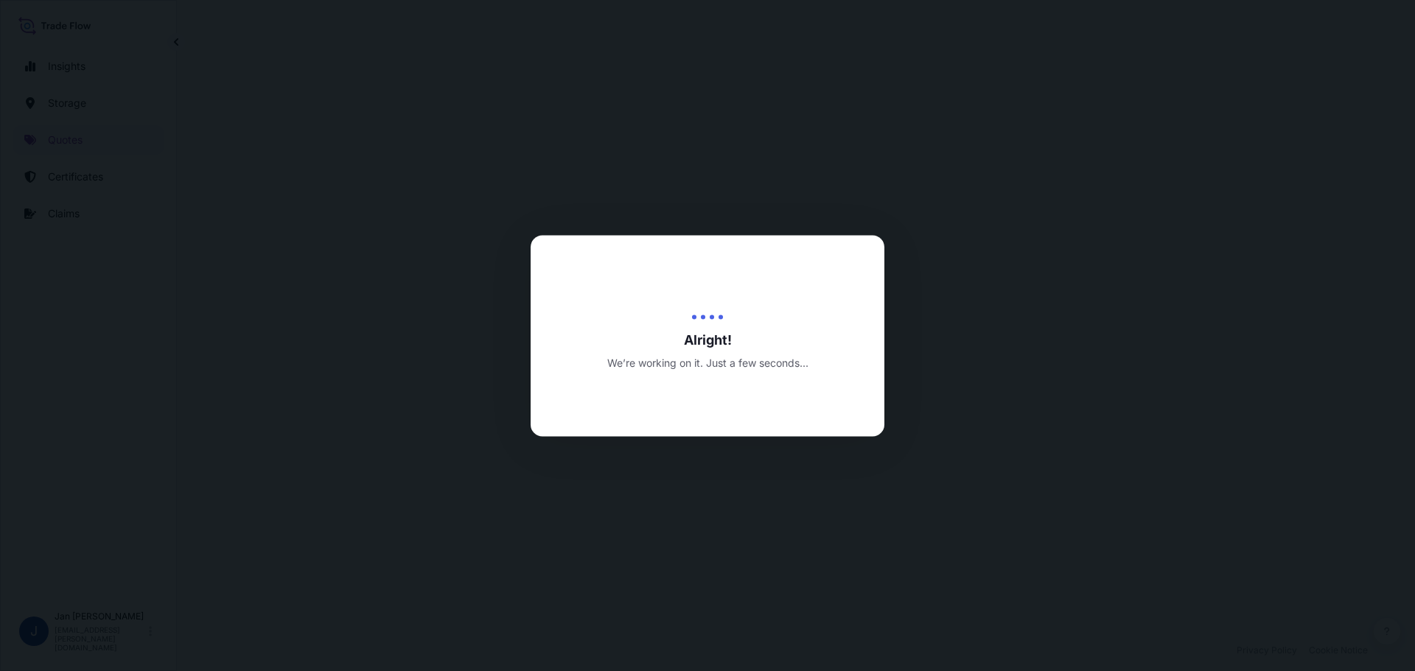
select select "Water"
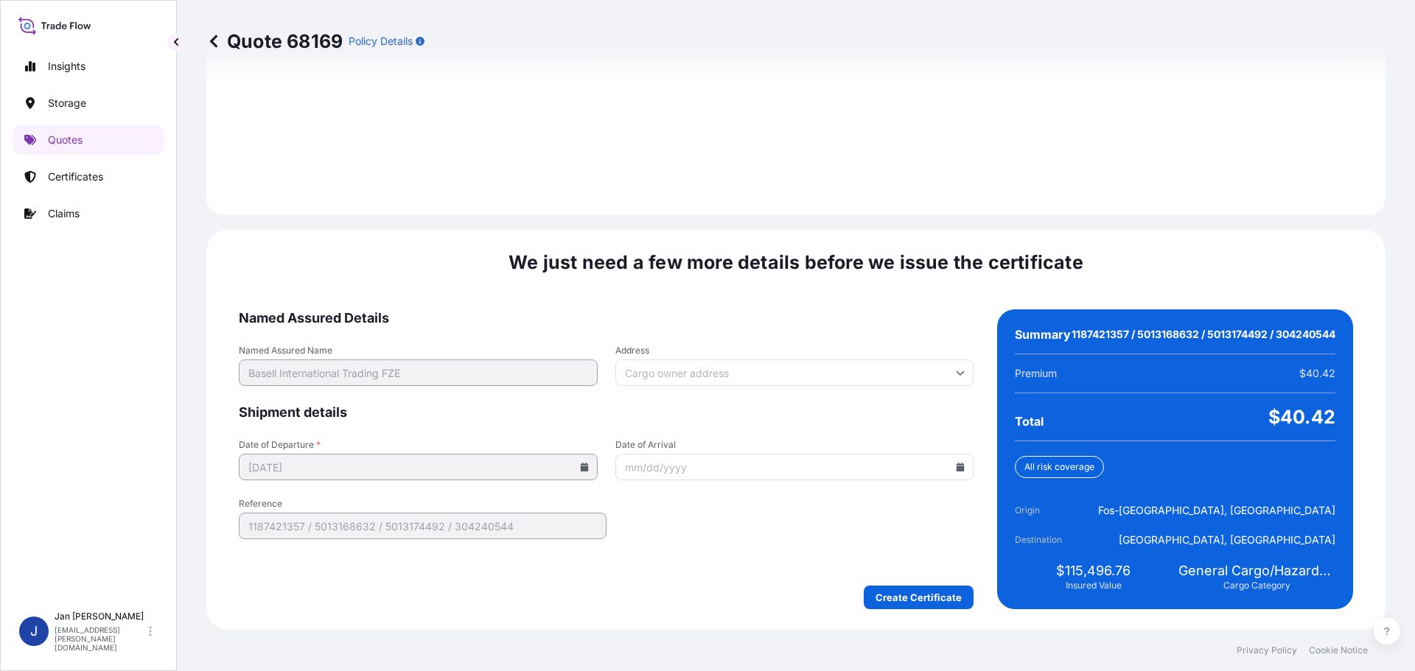
scroll to position [2093, 0]
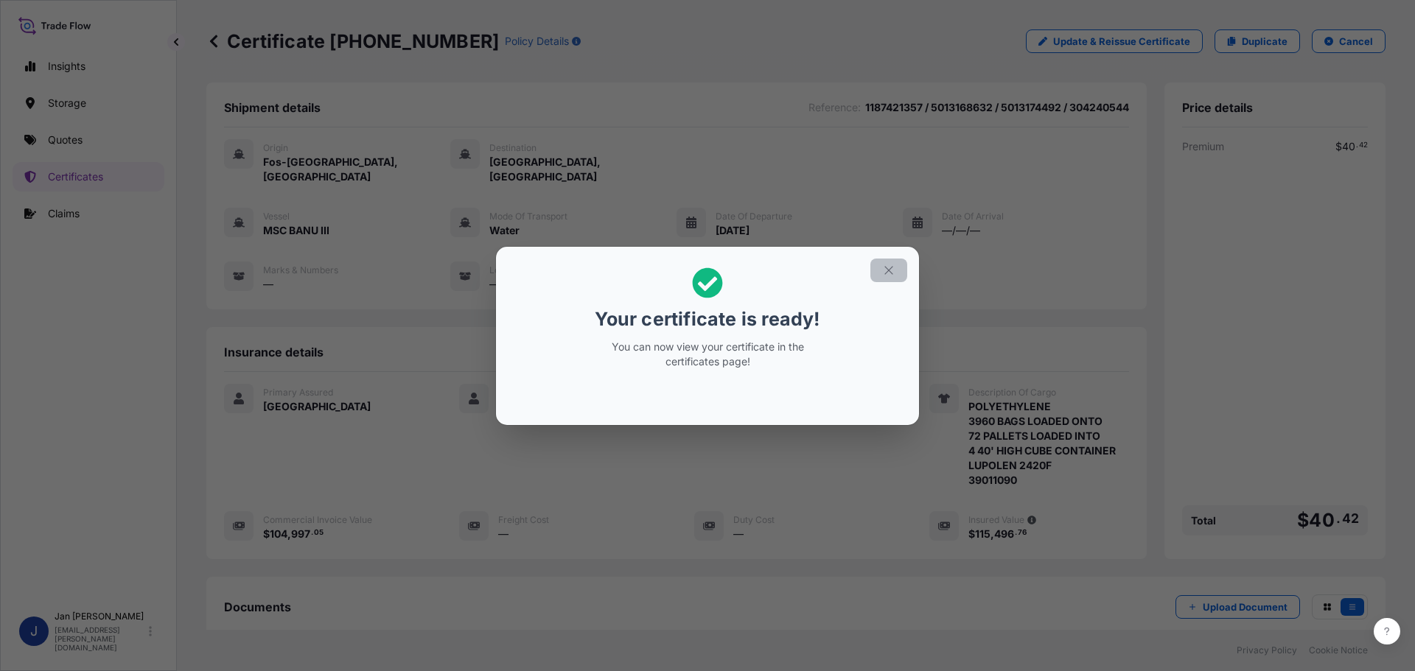
click at [880, 271] on button "button" at bounding box center [888, 271] width 37 height 24
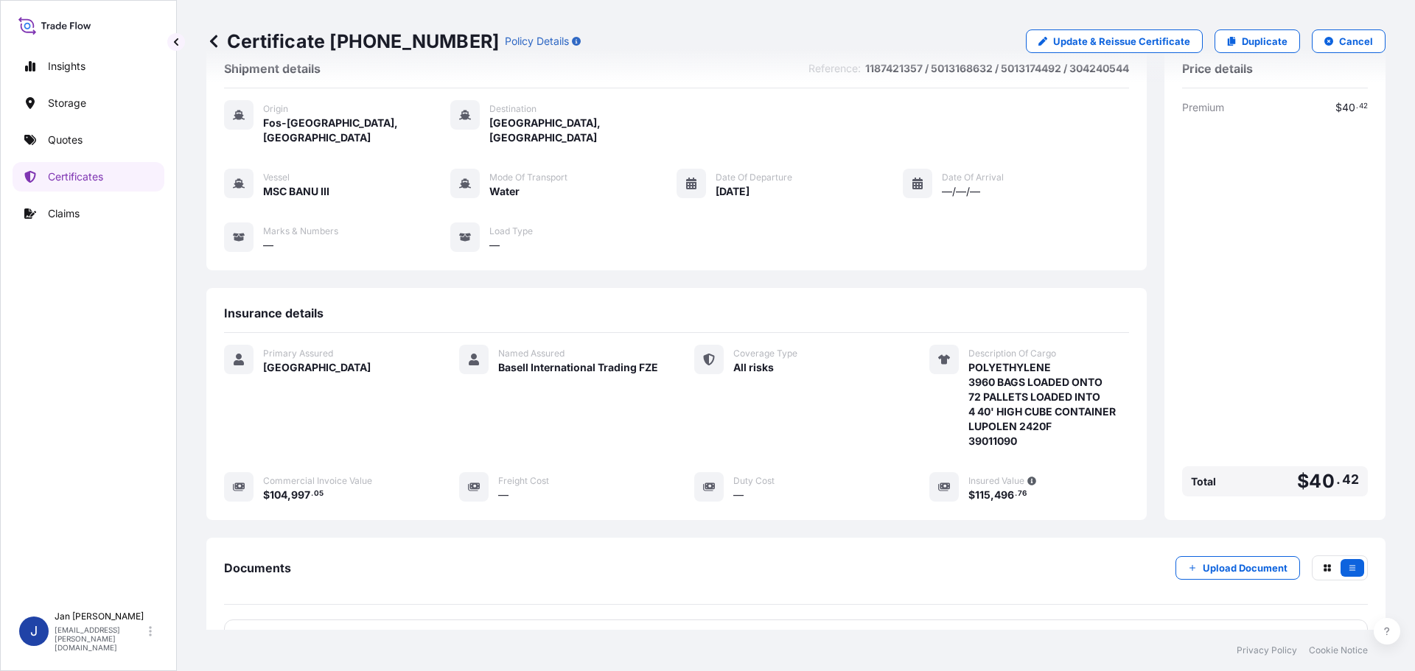
scroll to position [162, 0]
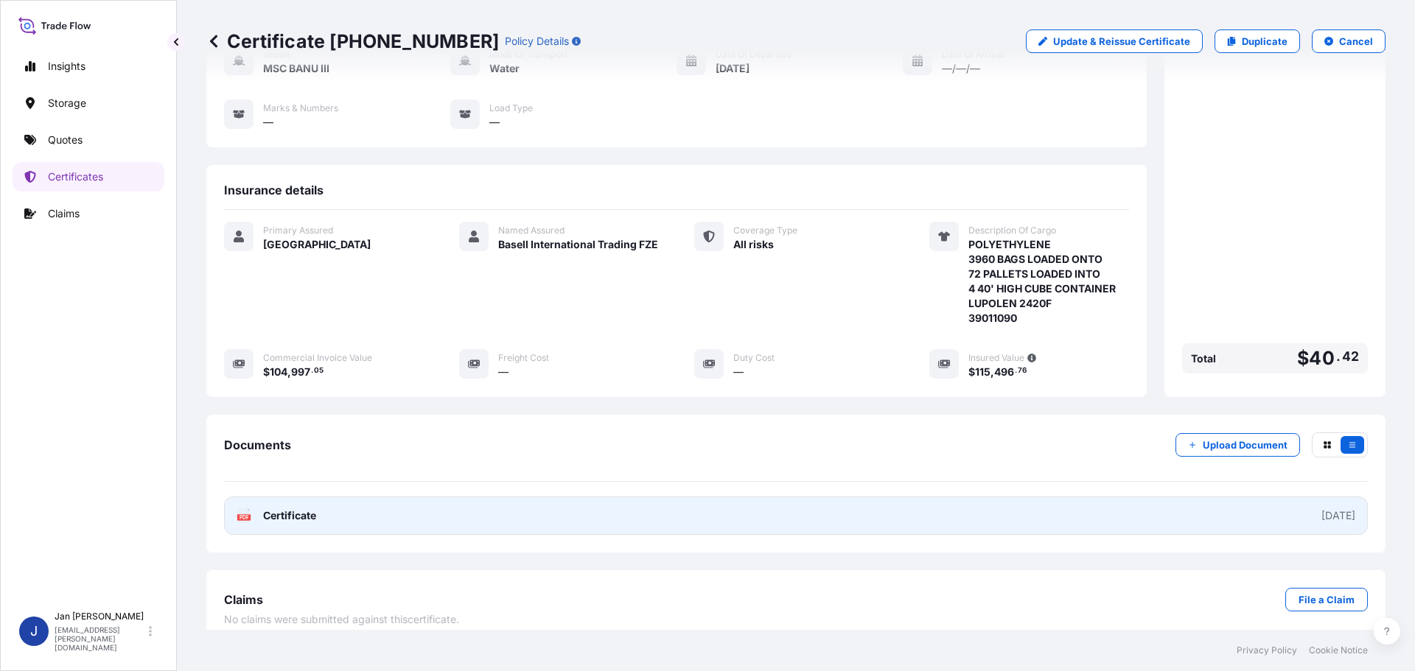
click at [255, 509] on div "PDF Certificate" at bounding box center [277, 516] width 80 height 15
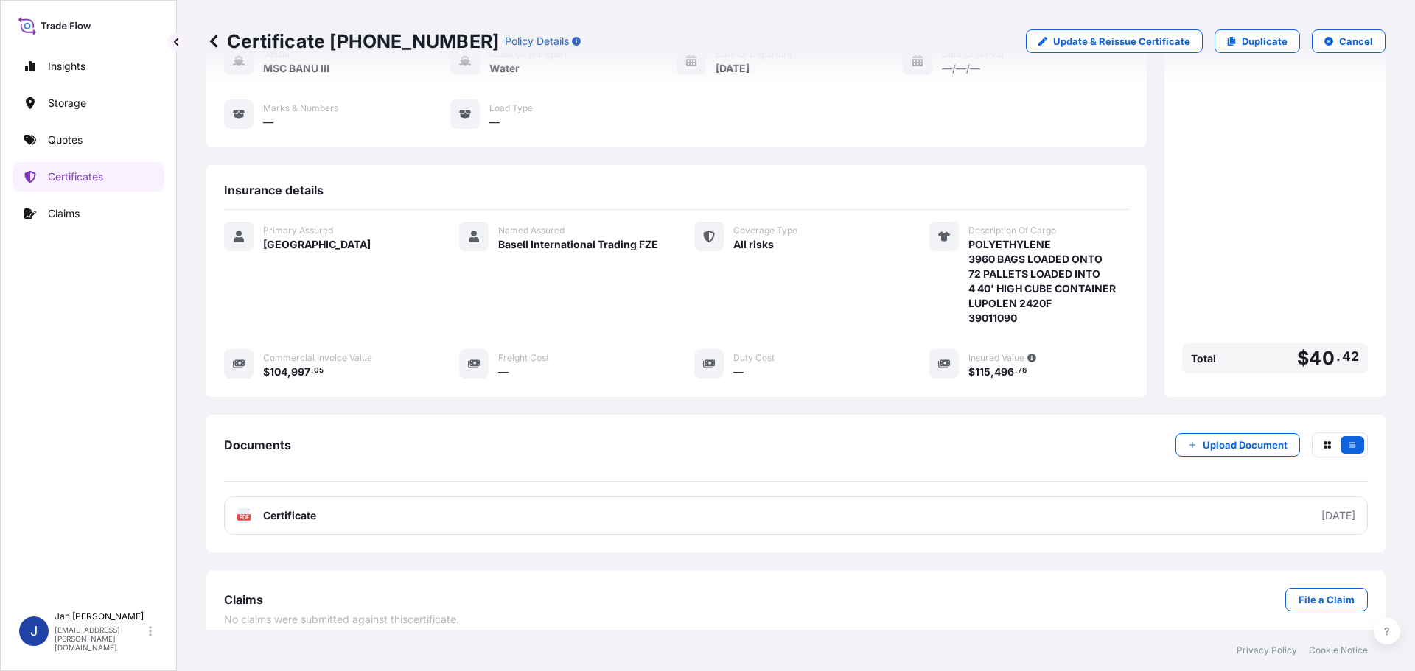
click at [1246, 43] on p "Duplicate" at bounding box center [1265, 41] width 46 height 15
select select "Water"
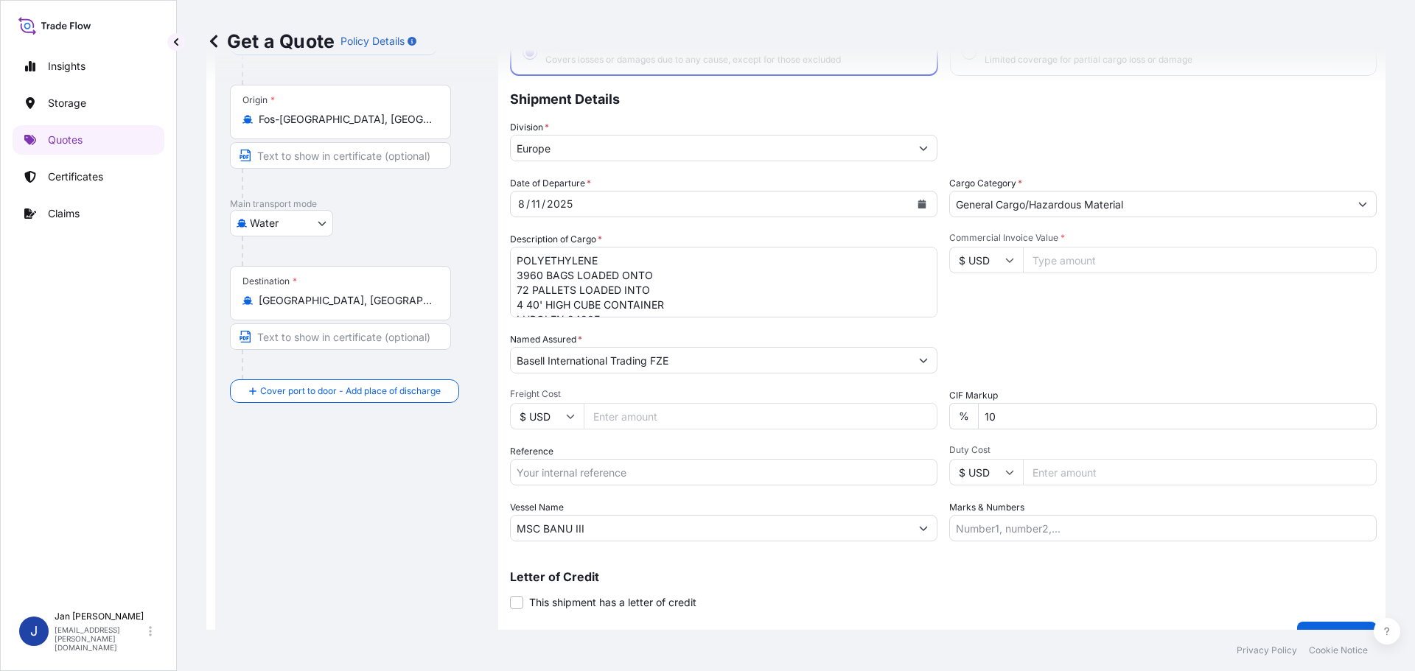
scroll to position [137, 0]
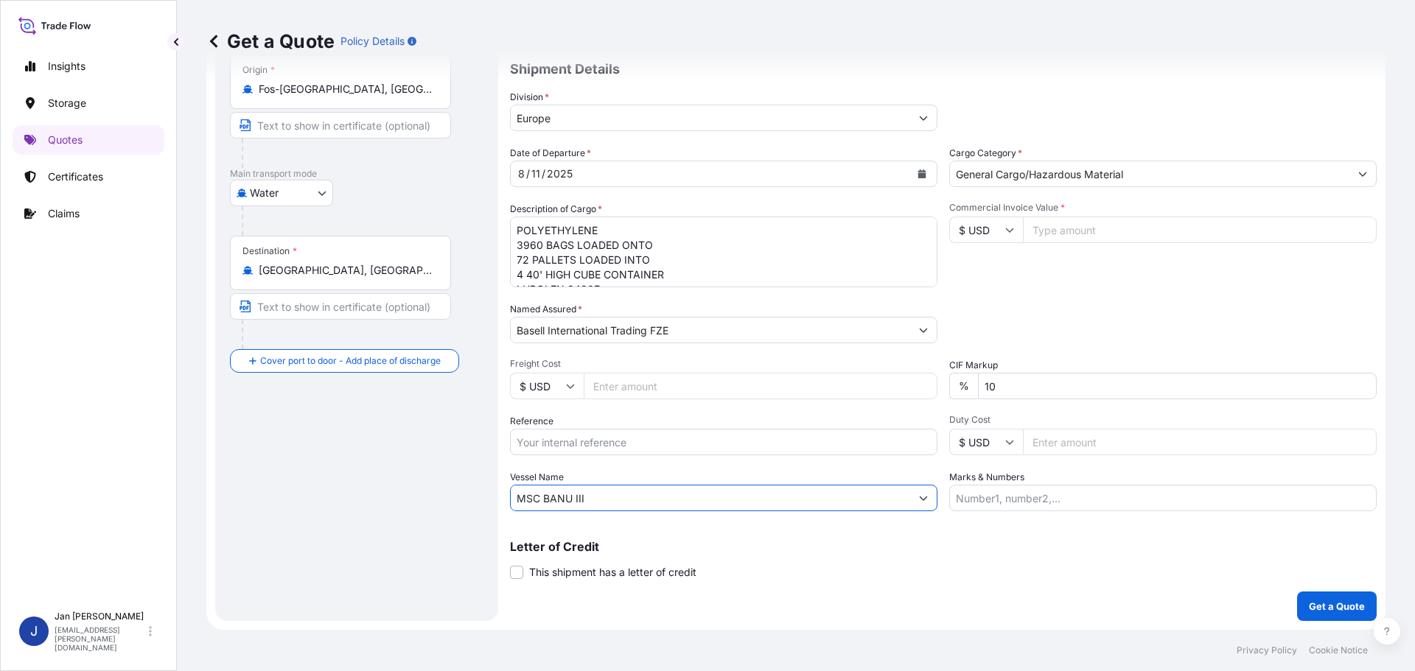
drag, startPoint x: 651, startPoint y: 500, endPoint x: 195, endPoint y: 489, distance: 455.6
click at [190, 492] on div "Get a Quote Policy Details Route Details Cover door to port - Add loading place…" at bounding box center [796, 315] width 1238 height 630
paste input "MSC SENA"
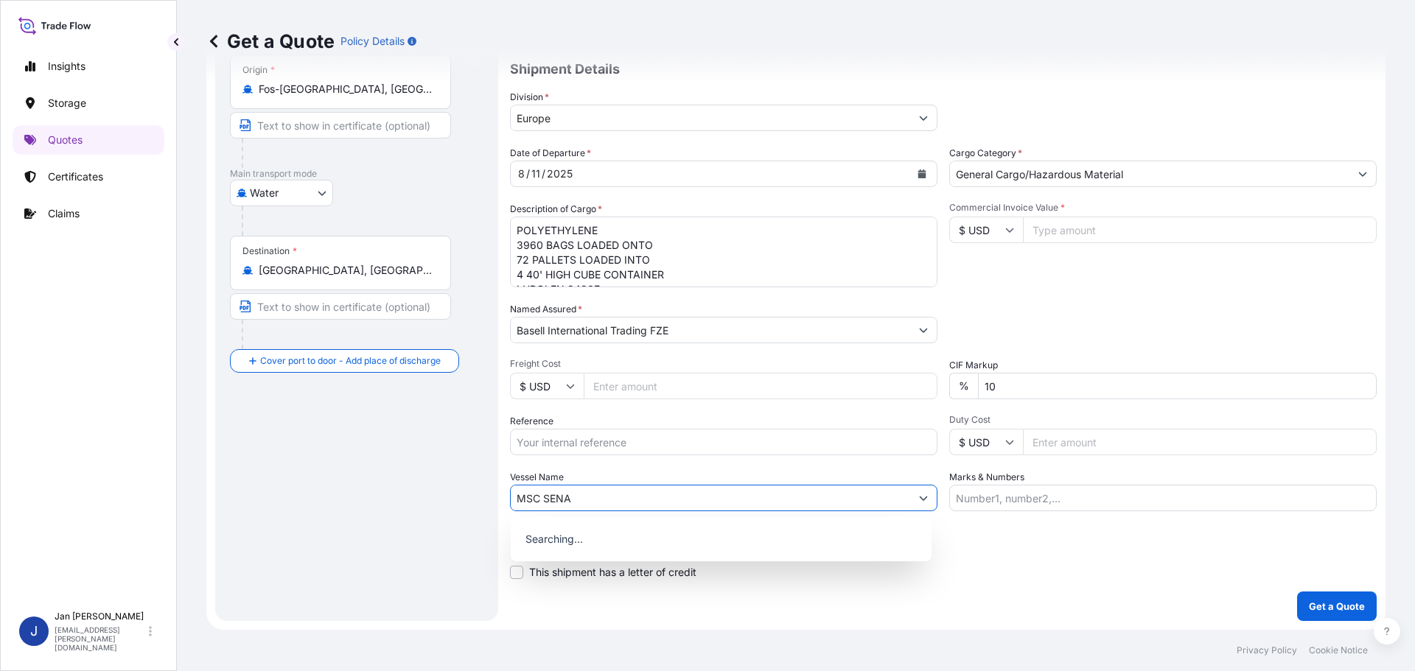
type input "MSC SENA"
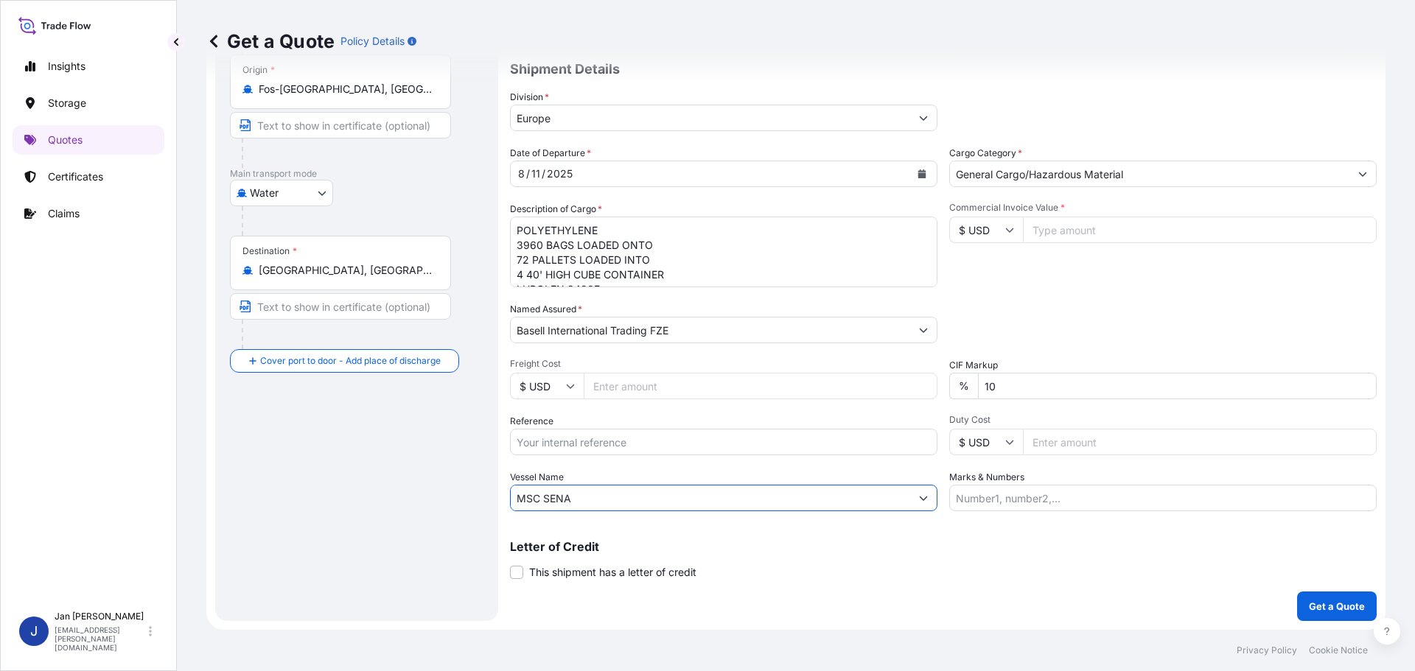
click at [517, 445] on input "Reference" at bounding box center [723, 442] width 427 height 27
paste input "1187420037"
type input "1187420037"
click at [760, 418] on div "Reference 1187420037" at bounding box center [723, 434] width 427 height 41
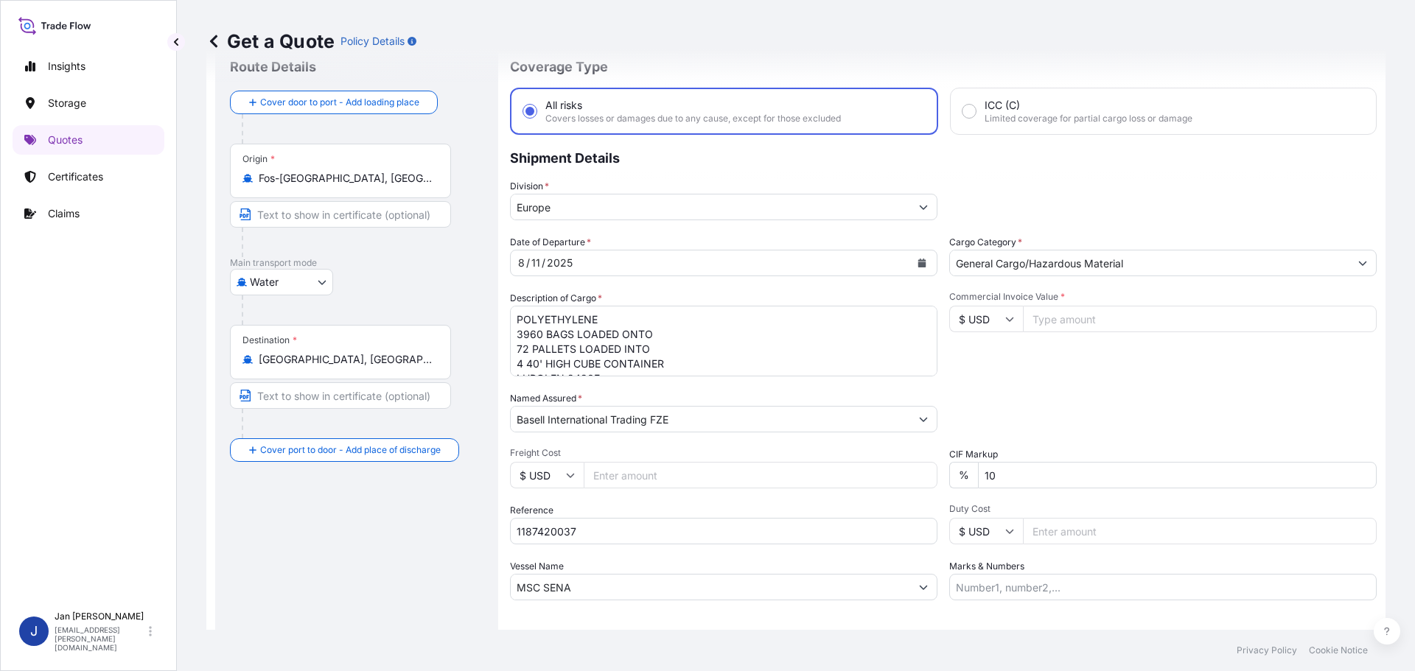
scroll to position [14, 0]
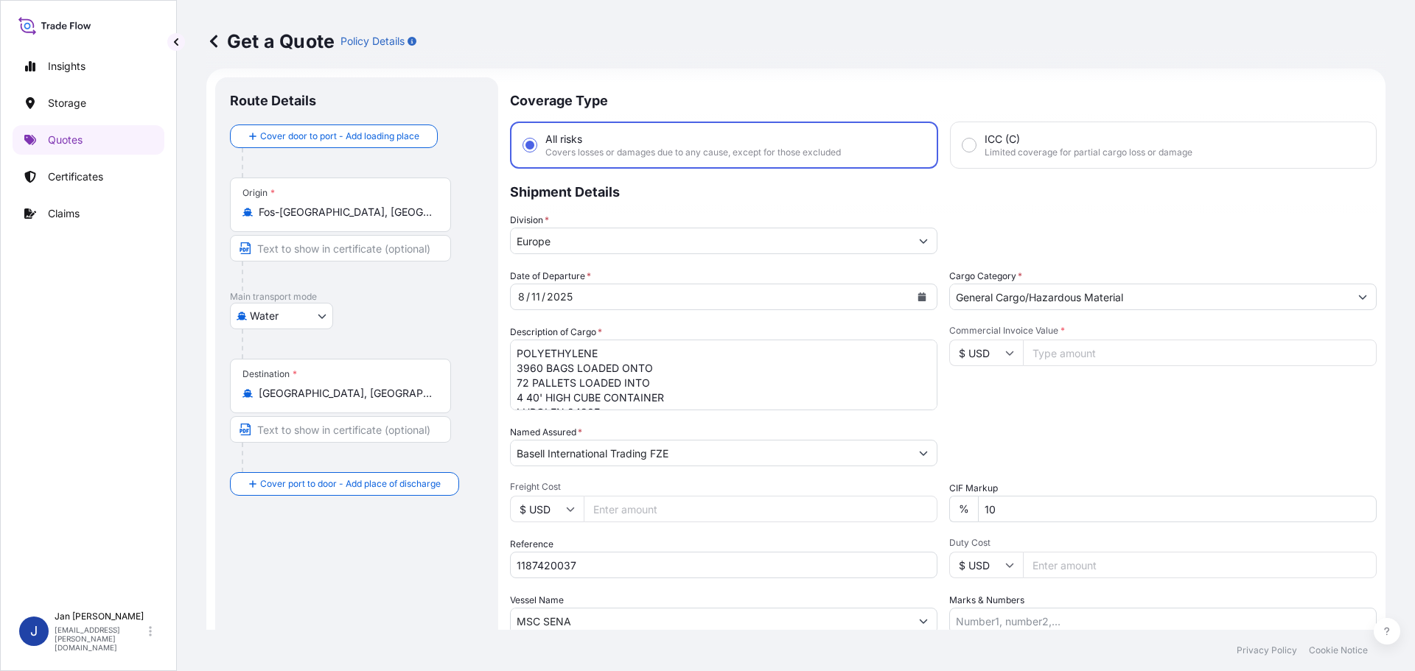
click at [614, 387] on textarea "POLYETHYLENE 3960 BAGS LOADED ONTO 72 PALLETS LOADED INTO 4 40' HIGH CUBE CONTA…" at bounding box center [723, 375] width 427 height 71
click at [1095, 429] on div "Packing Category Type to search a container mode Please select a primary mode o…" at bounding box center [1162, 445] width 427 height 41
click at [1103, 361] on input "Commercial Invoice Value *" at bounding box center [1200, 353] width 354 height 27
type input "76891.74"
click at [1092, 384] on div "Commercial Invoice Value * $ USD 76891.74" at bounding box center [1162, 367] width 427 height 85
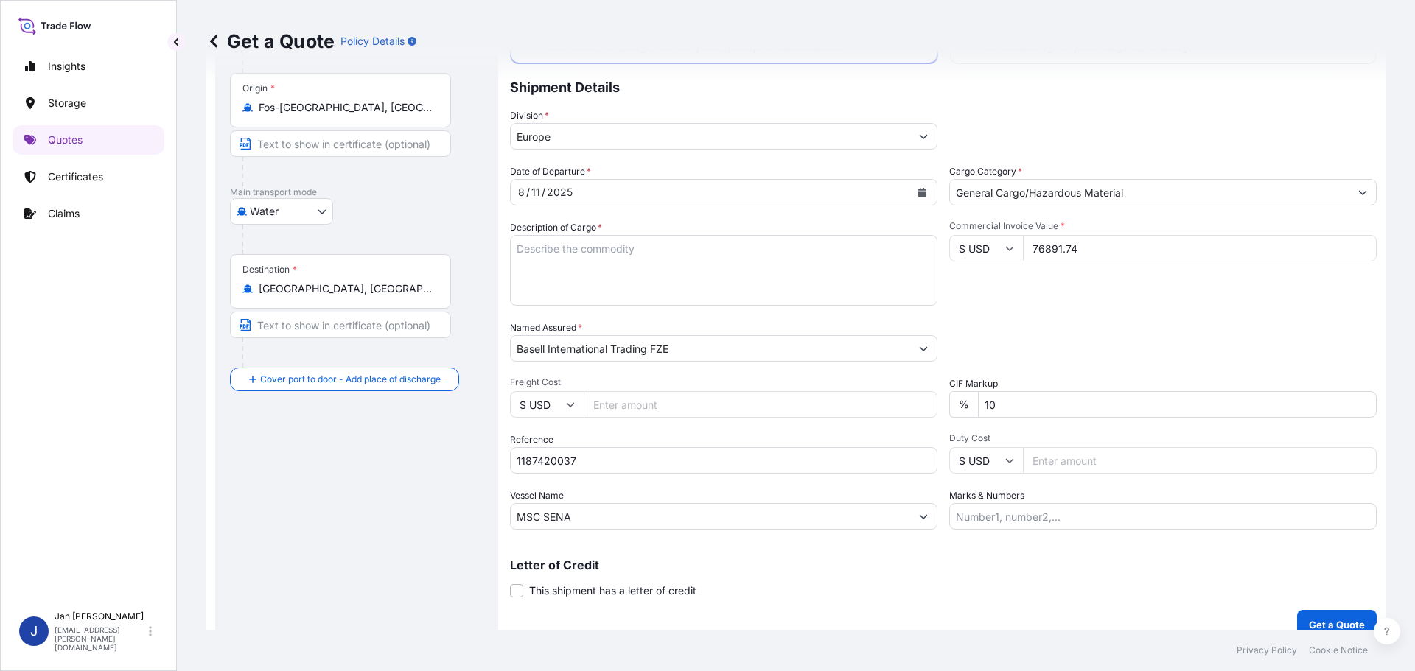
scroll to position [137, 0]
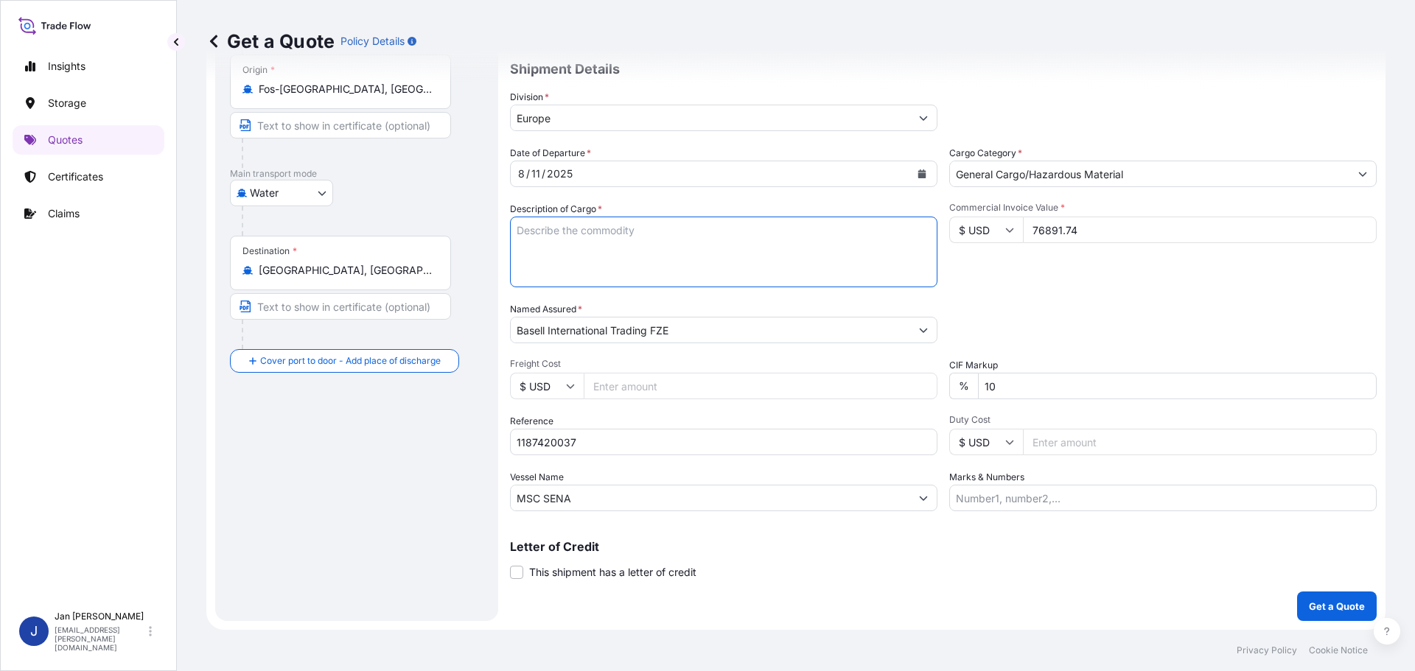
drag, startPoint x: 646, startPoint y: 237, endPoint x: 1039, endPoint y: 320, distance: 401.4
click at [646, 237] on textarea "POLYETHYLENE 3960 BAGS LOADED ONTO 72 PALLETS LOADED INTO 4 40' HIGH CUBE CONTA…" at bounding box center [723, 252] width 427 height 71
paste textarea "POLYETHYLENE 2970 BAGS LOADED ONTO 54 PALLETS LOADED INTO 3 40' HIGH CUBE CONTA…"
type textarea "POLYETHYLENE 2970 BAGS LOADED ONTO 54 PALLETS LOADED INTO 3 40' HIGH CUBE CONTA…"
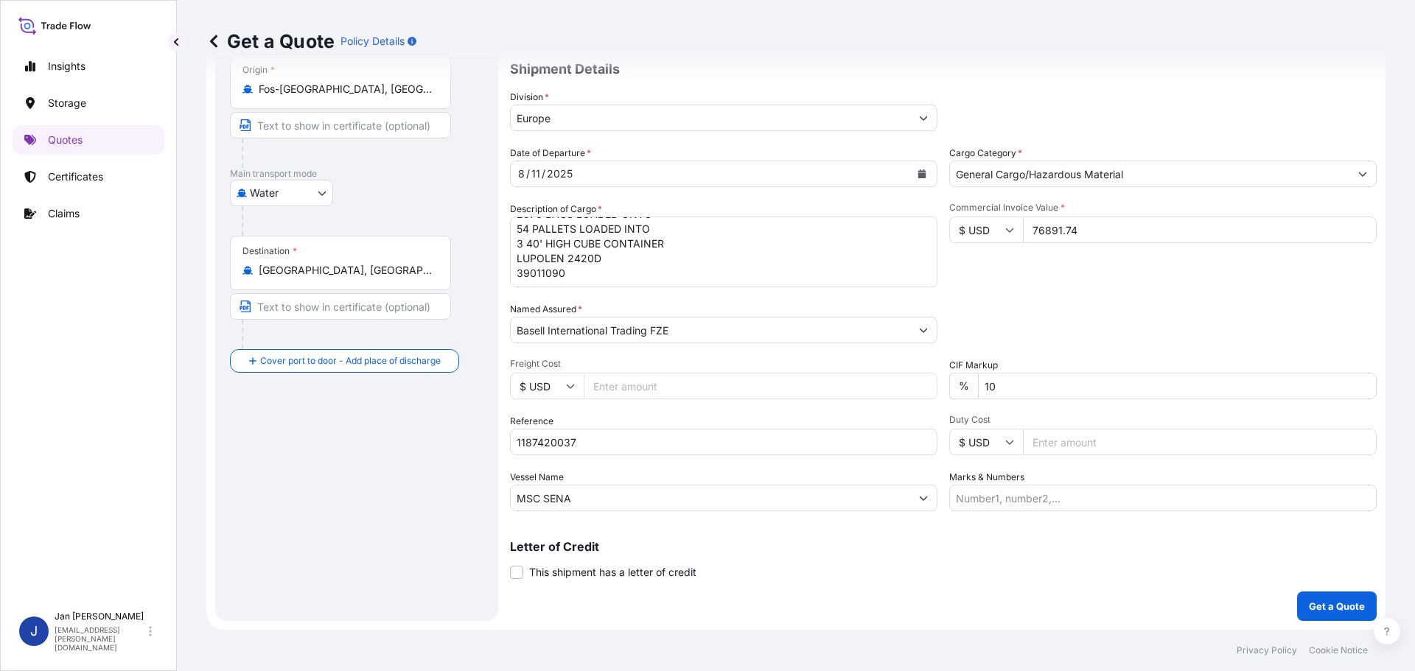
click at [964, 500] on input "Marks & Numbers" at bounding box center [1162, 498] width 427 height 27
paste input "SNETOR - SNOV25015187 [GEOGRAPHIC_DATA]-[GEOGRAPHIC_DATA]"
type input "SNETOR - SNOV25015187 [GEOGRAPHIC_DATA]-[GEOGRAPHIC_DATA]"
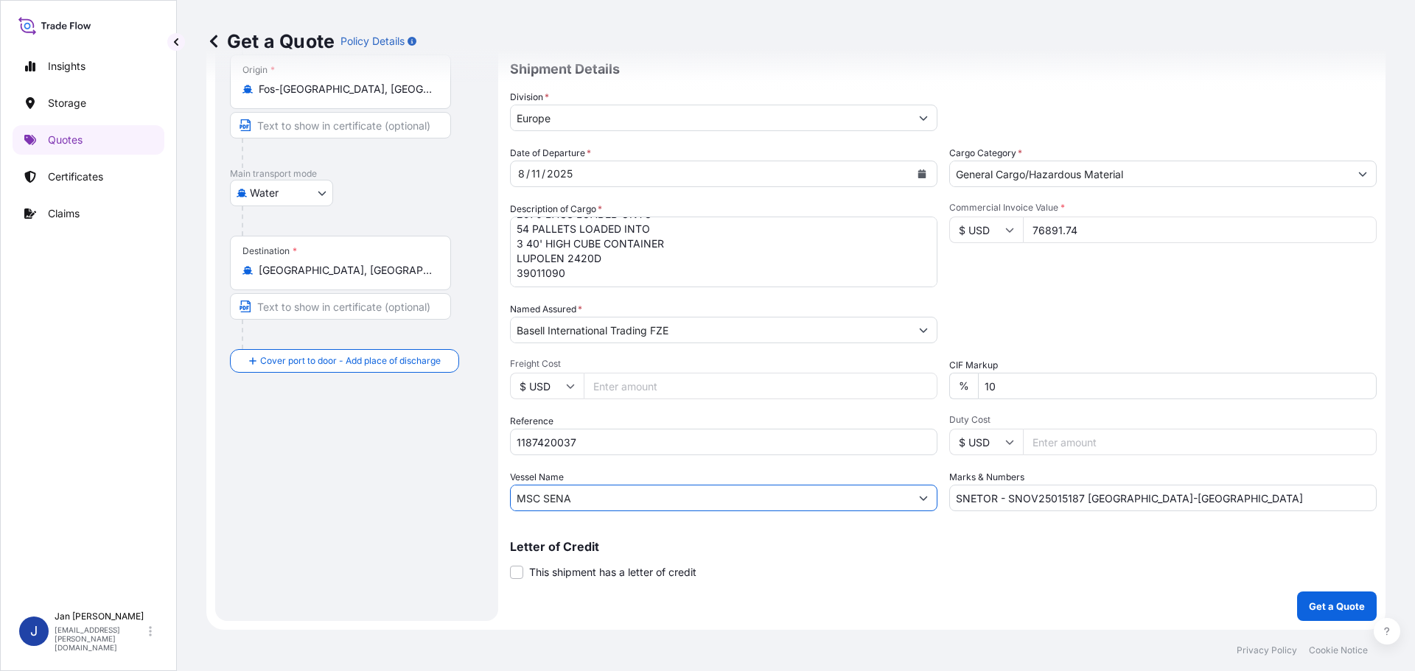
click at [620, 499] on input "MSC SENA" at bounding box center [710, 498] width 399 height 27
click at [615, 440] on input "1187420037" at bounding box center [723, 442] width 427 height 27
paste input "5013181535 / 5013185495 / 304238232"
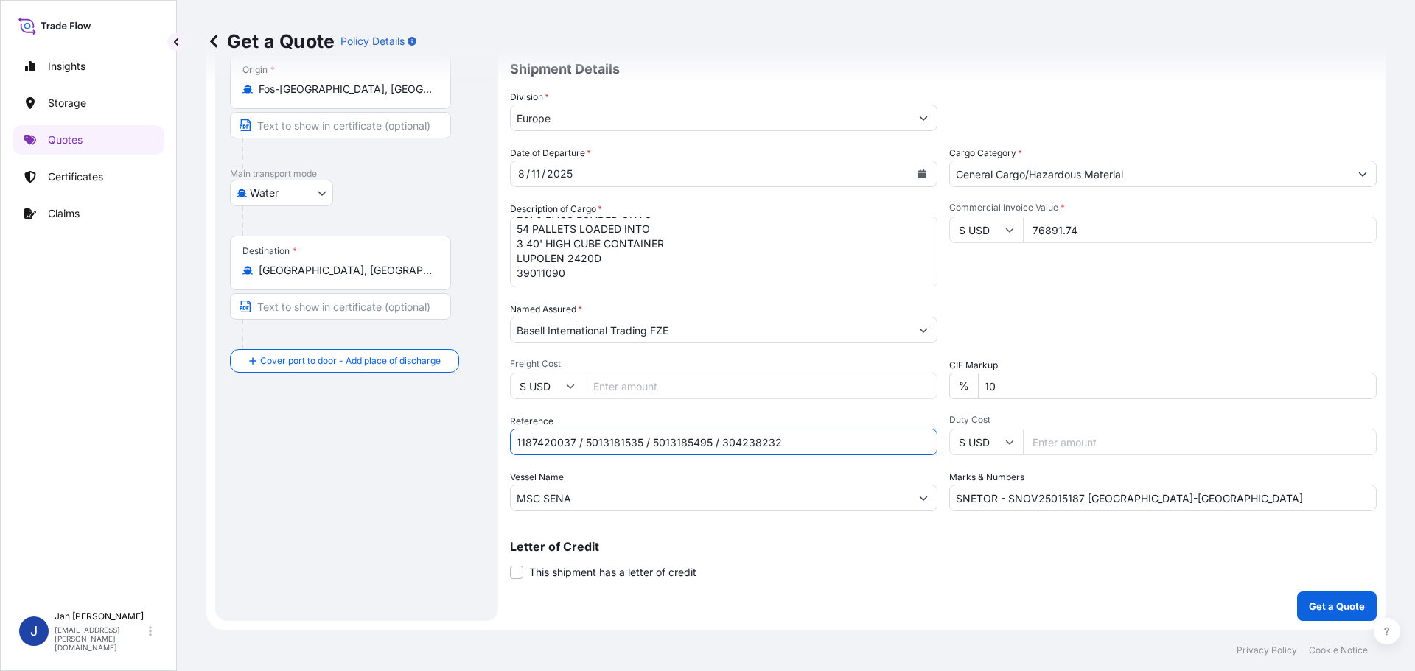
type input "1187420037 / 5013181535 / 5013185495 / 304238232"
click at [1154, 272] on div "Commercial Invoice Value * $ USD 76891.74" at bounding box center [1162, 244] width 427 height 85
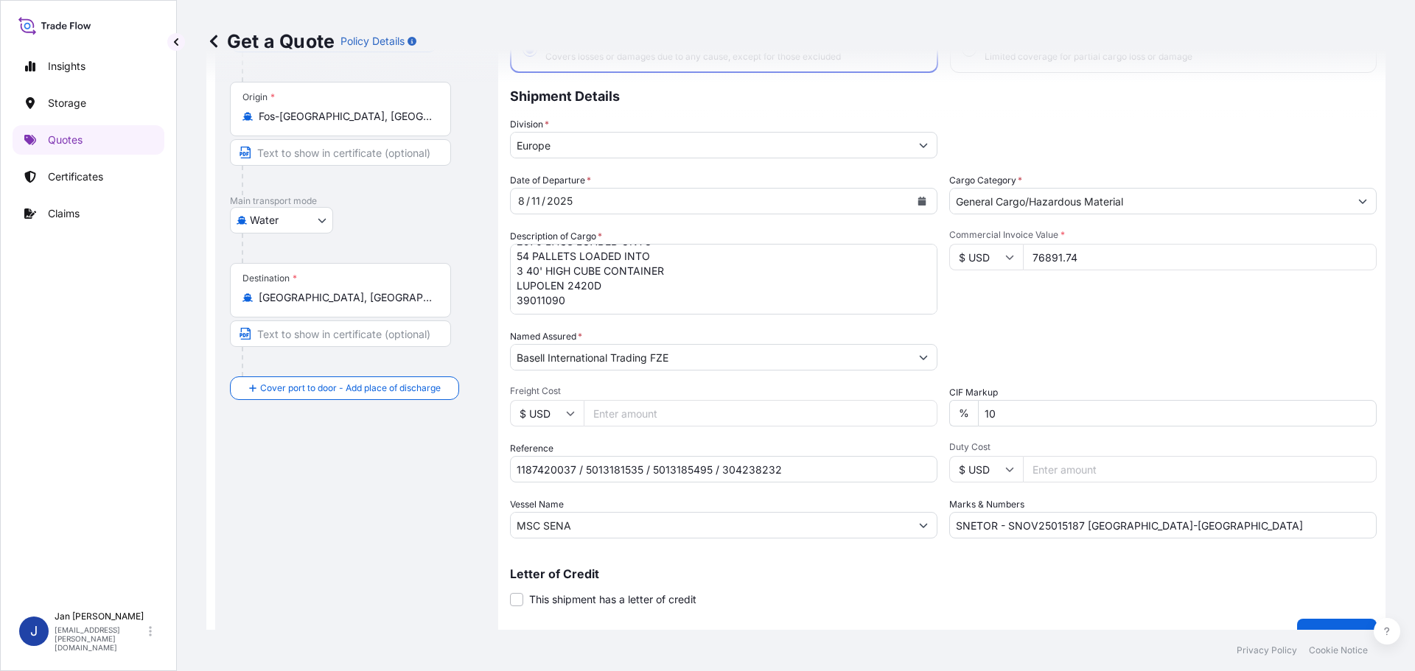
scroll to position [137, 0]
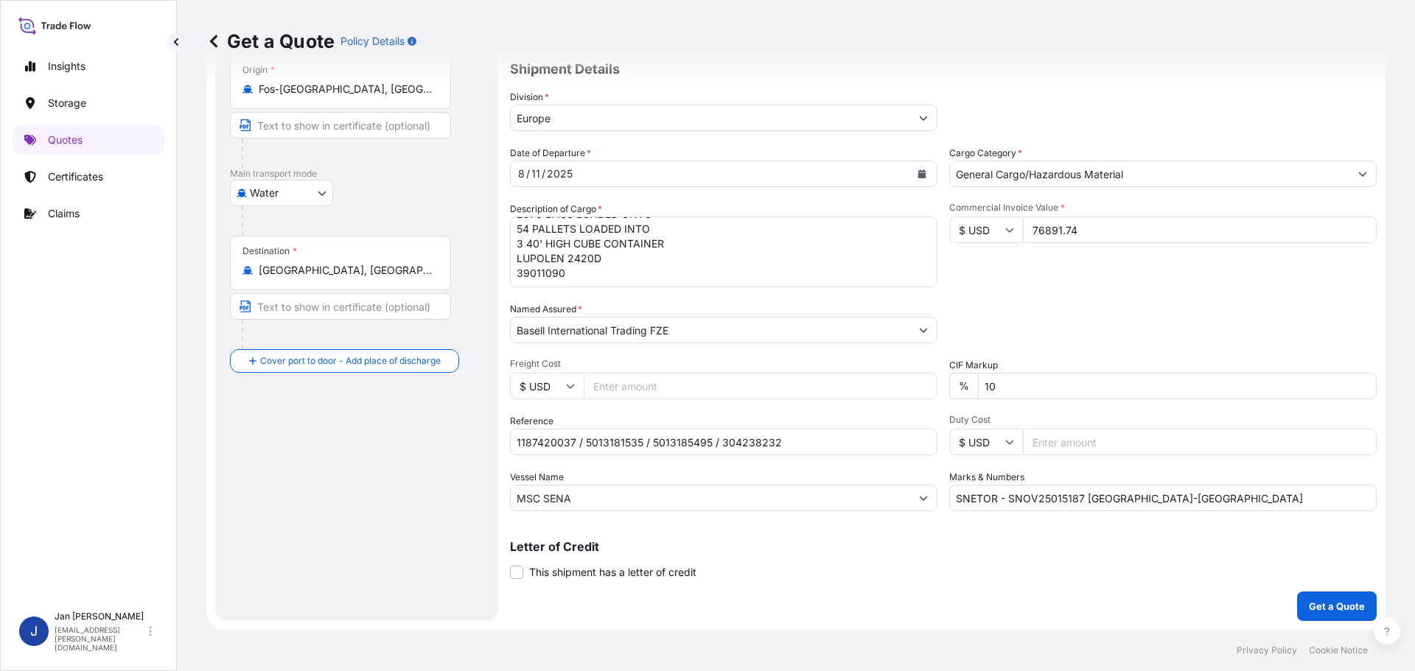
click at [1268, 590] on div "Coverage Type All risks Covers losses or damages due to any cause, except for t…" at bounding box center [943, 287] width 867 height 667
click at [1297, 598] on button "Get a Quote" at bounding box center [1337, 606] width 80 height 29
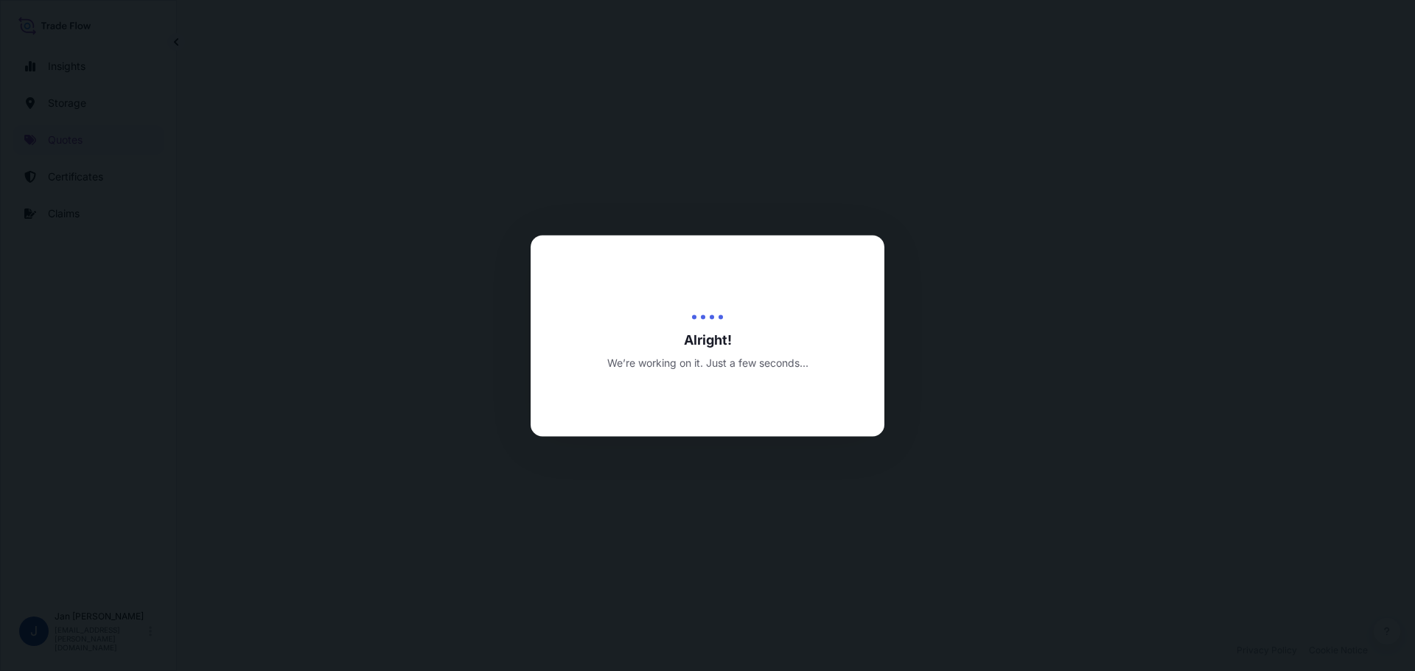
select select "Water"
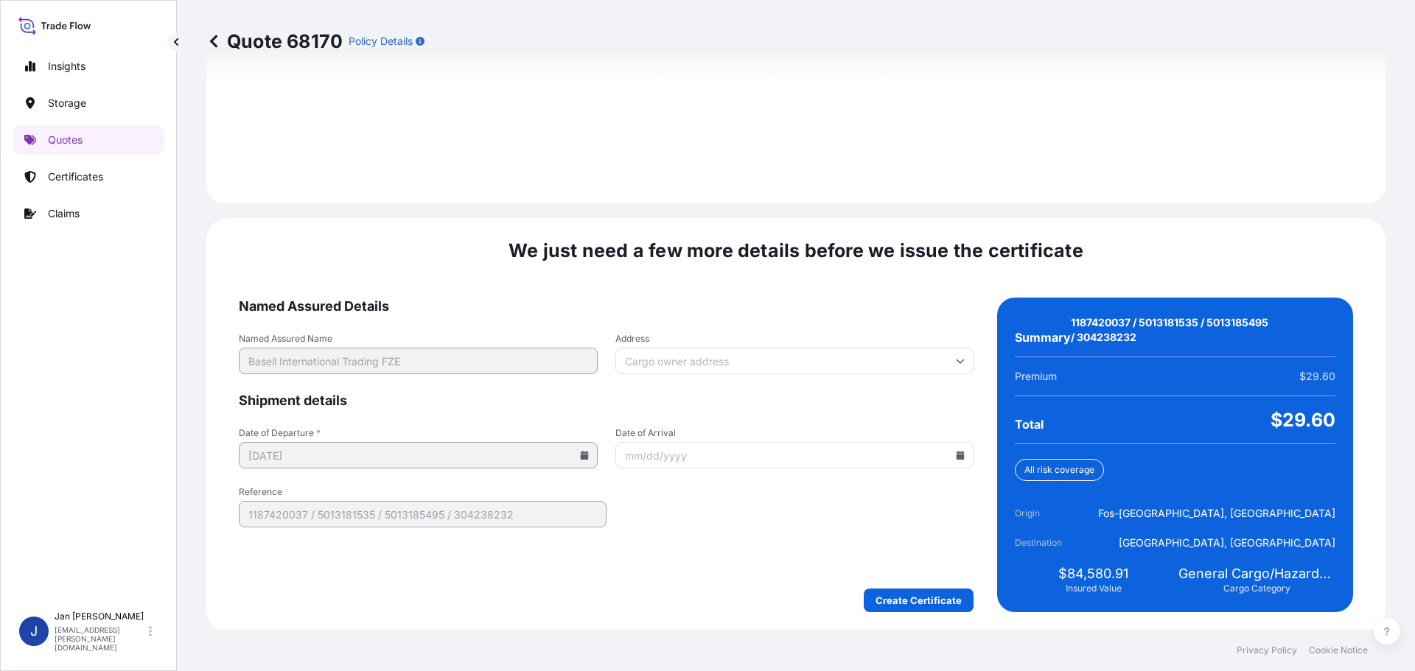
scroll to position [2093, 0]
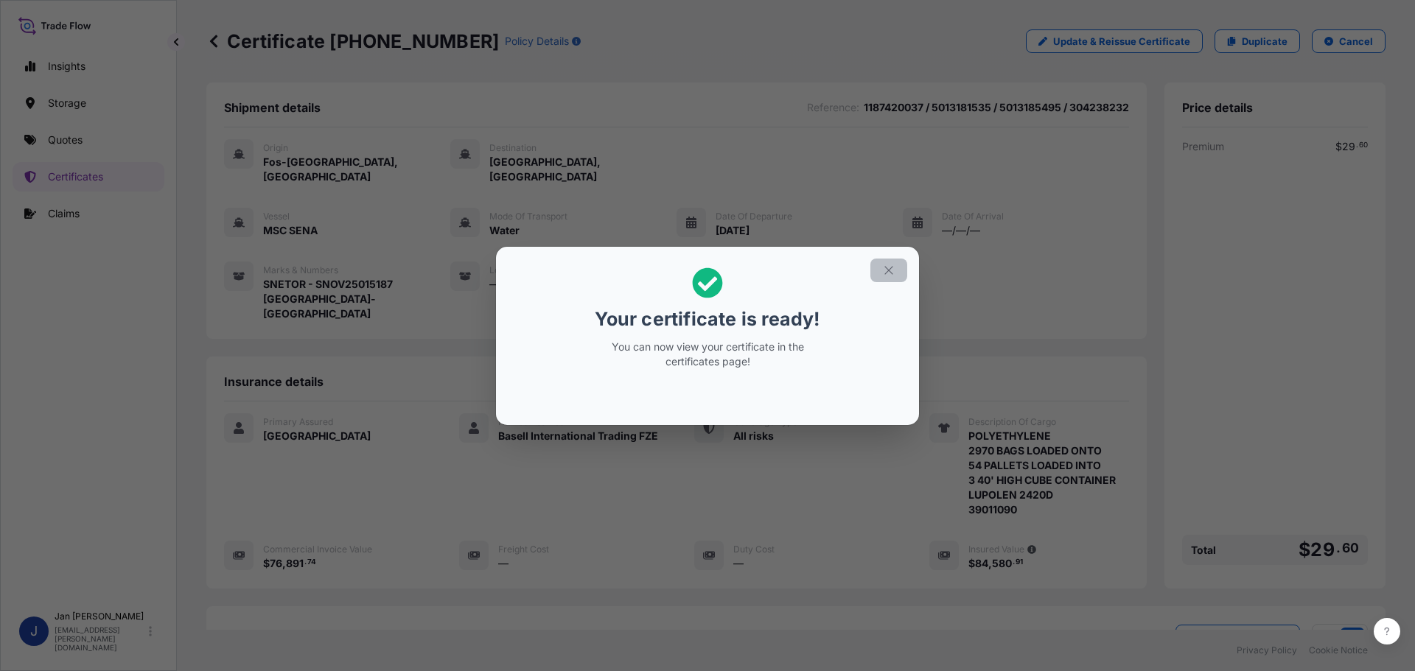
click at [888, 268] on icon "button" at bounding box center [888, 270] width 13 height 13
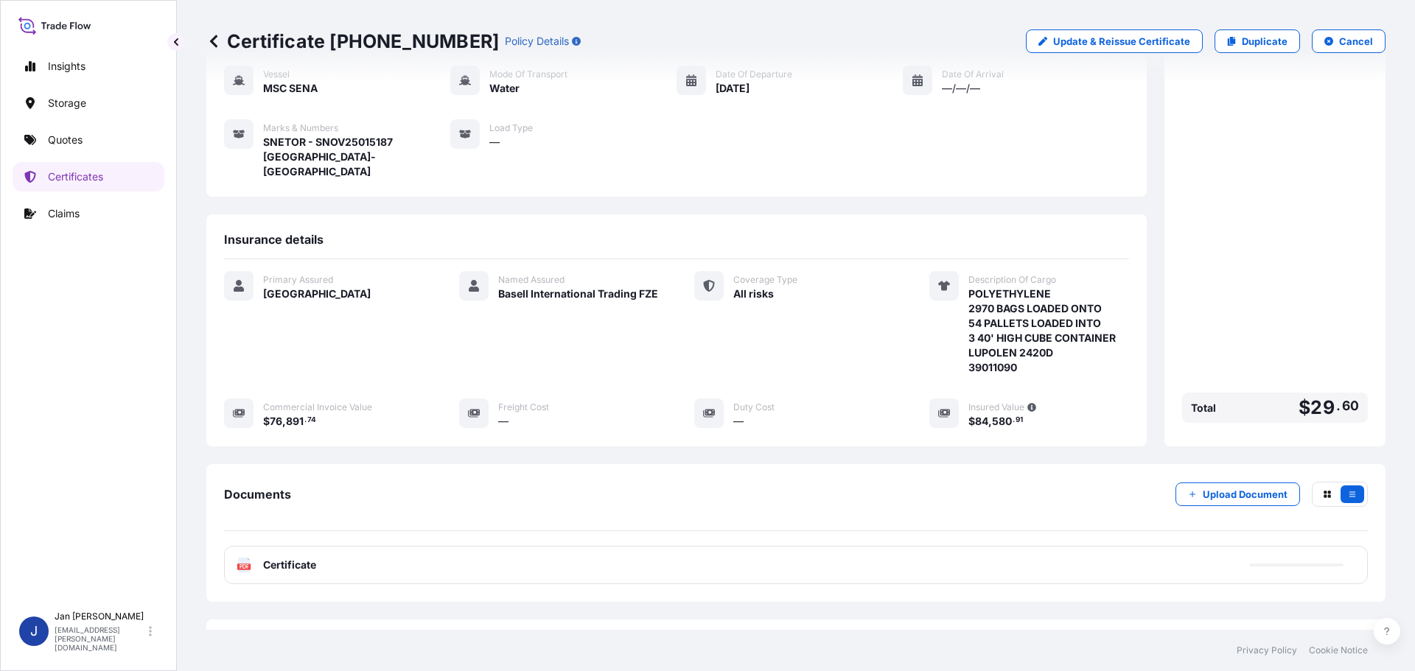
scroll to position [177, 0]
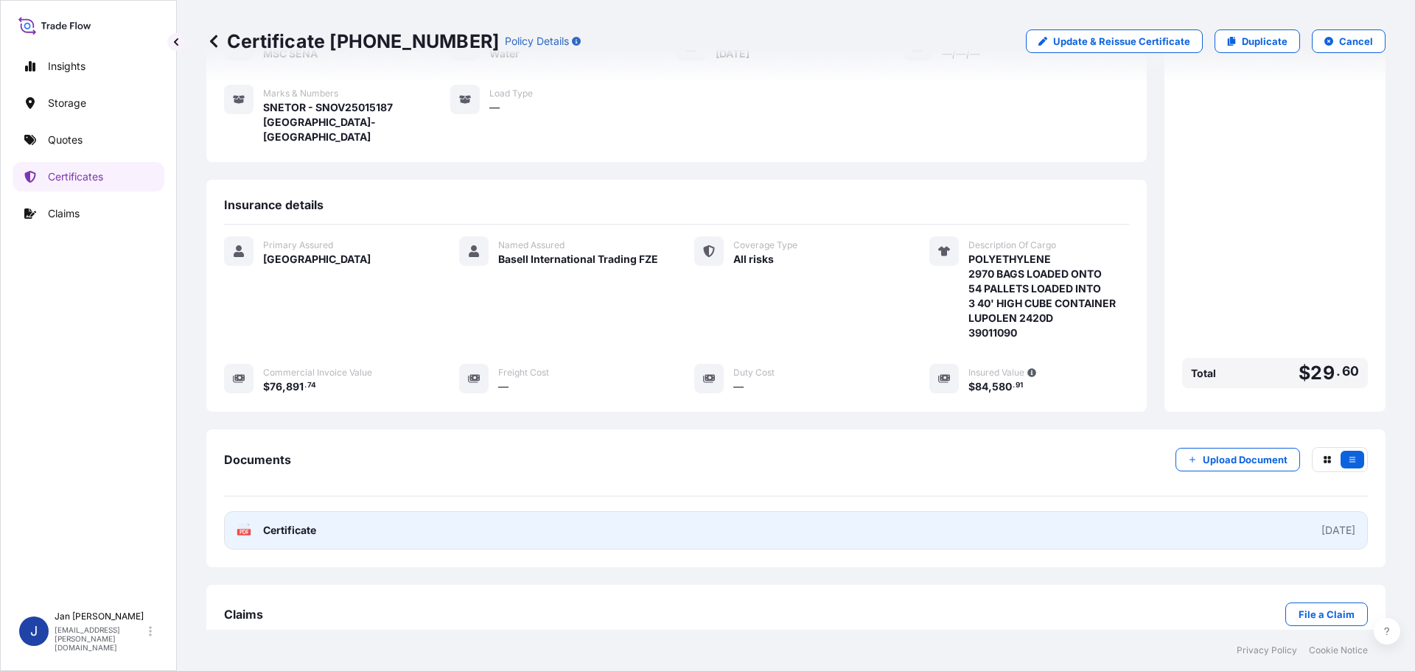
click at [282, 523] on span "Certificate" at bounding box center [289, 530] width 53 height 15
